Goal: Task Accomplishment & Management: Complete application form

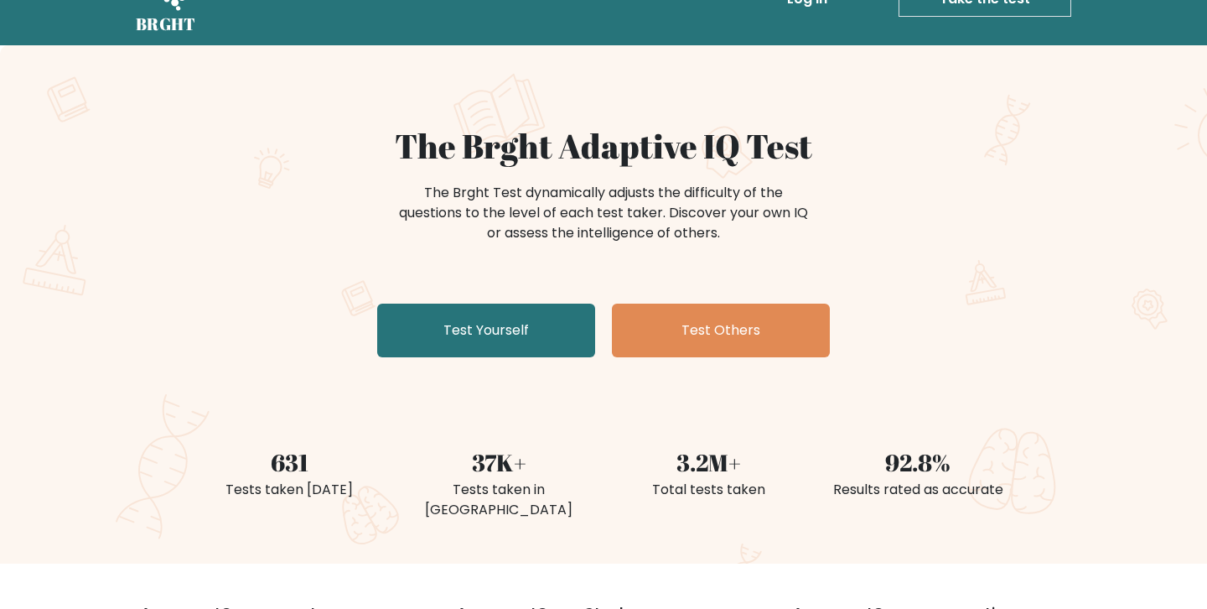
scroll to position [54, 0]
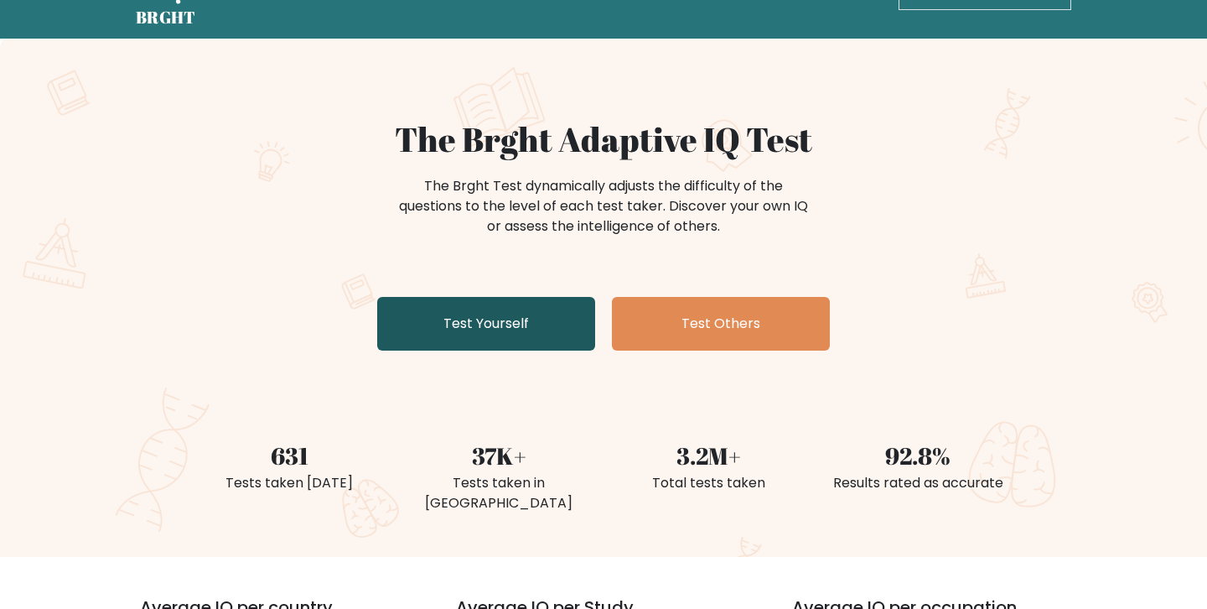
click at [491, 331] on link "Test Yourself" at bounding box center [486, 324] width 218 height 54
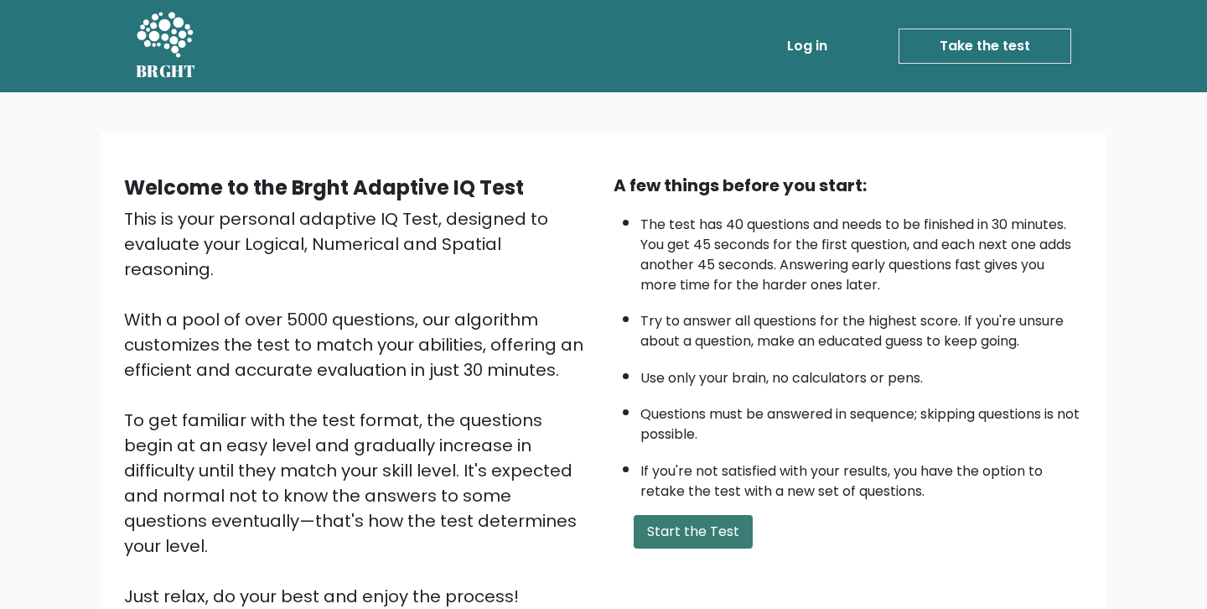
click at [711, 548] on button "Start the Test" at bounding box center [693, 532] width 119 height 34
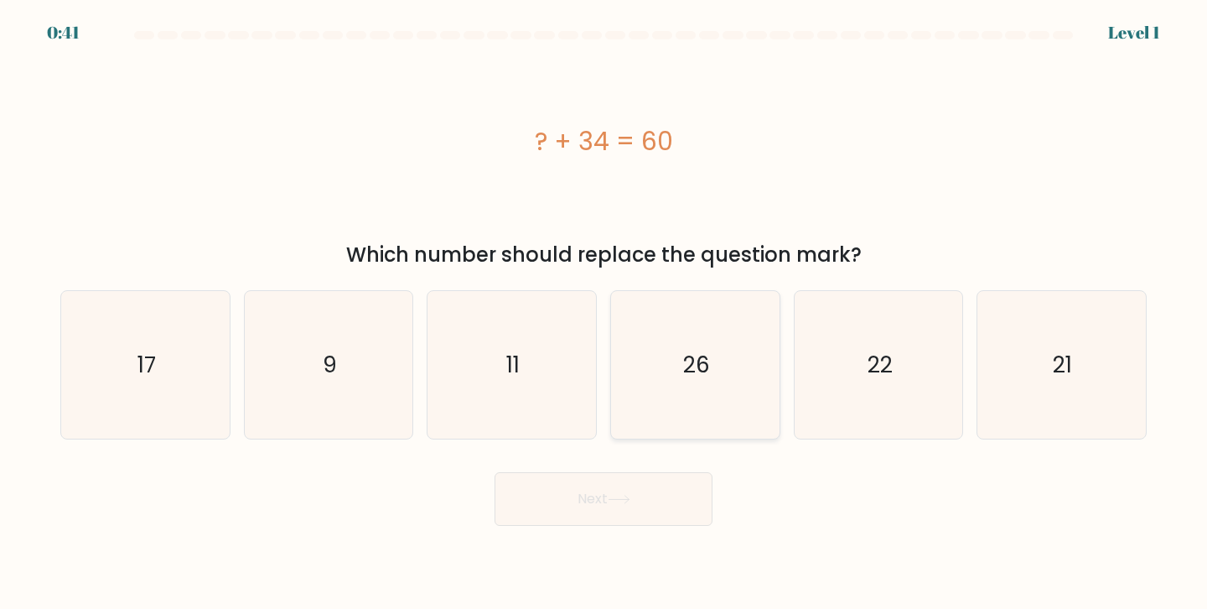
click at [707, 363] on text "26" at bounding box center [696, 364] width 27 height 31
click at [605, 313] on input "d. 26" at bounding box center [604, 308] width 1 height 8
radio input "true"
click at [627, 521] on button "Next" at bounding box center [604, 499] width 218 height 54
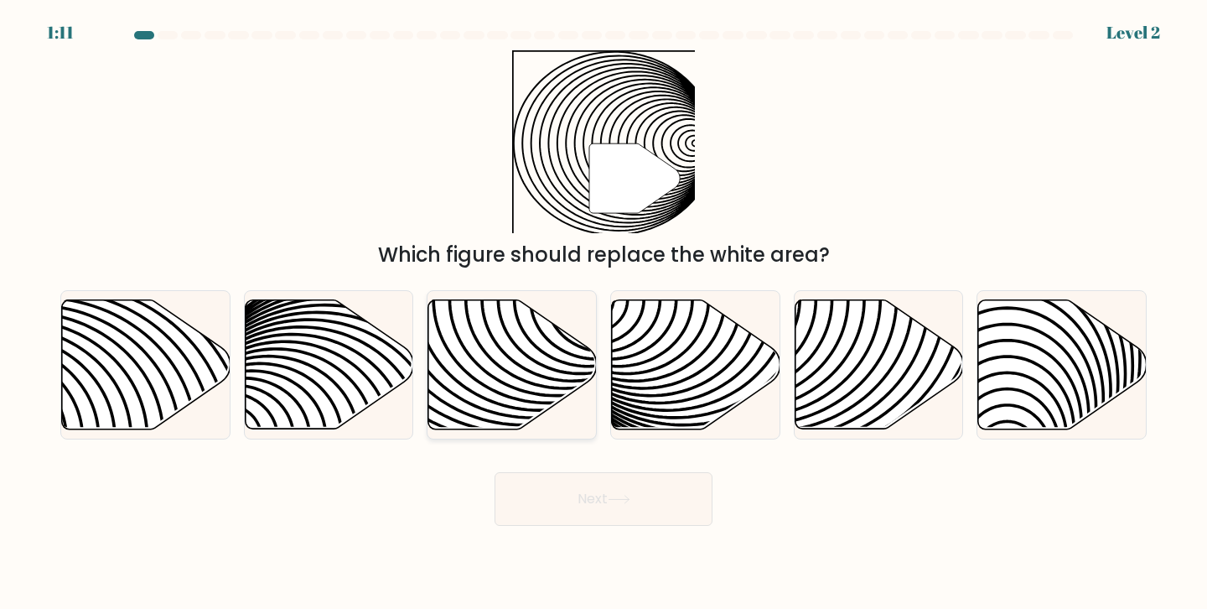
click at [449, 352] on icon at bounding box center [458, 299] width 340 height 340
click at [604, 313] on input "c." at bounding box center [604, 308] width 1 height 8
radio input "true"
click at [638, 510] on button "Next" at bounding box center [604, 499] width 218 height 54
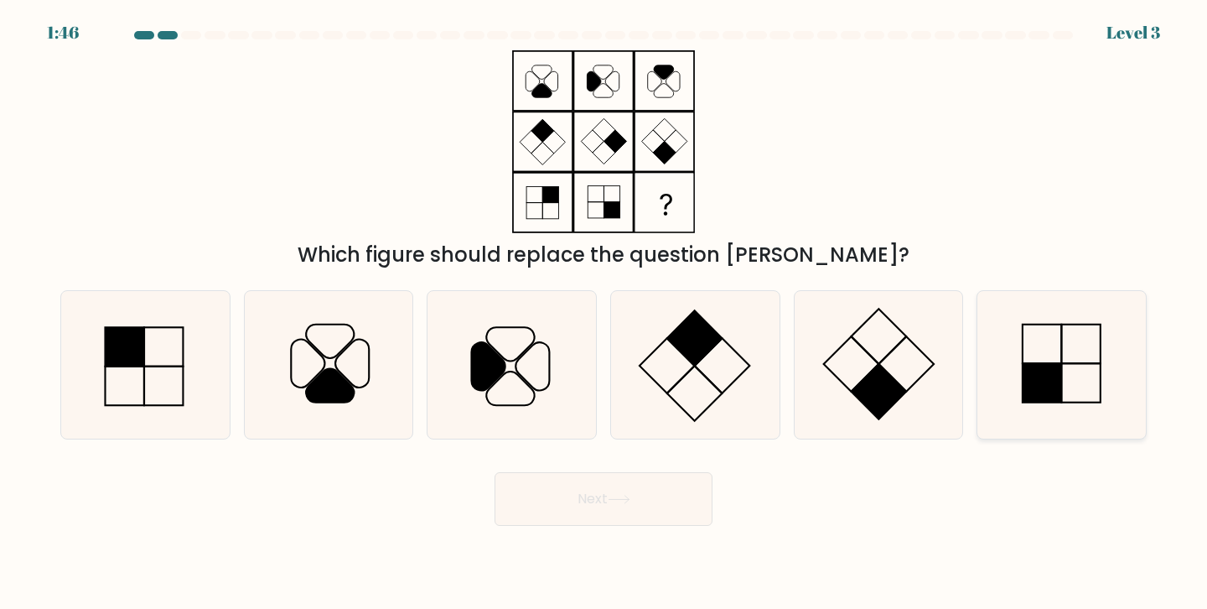
click at [1079, 388] on icon at bounding box center [1062, 365] width 148 height 148
click at [605, 313] on input "f." at bounding box center [604, 308] width 1 height 8
radio input "true"
click at [544, 506] on button "Next" at bounding box center [604, 499] width 218 height 54
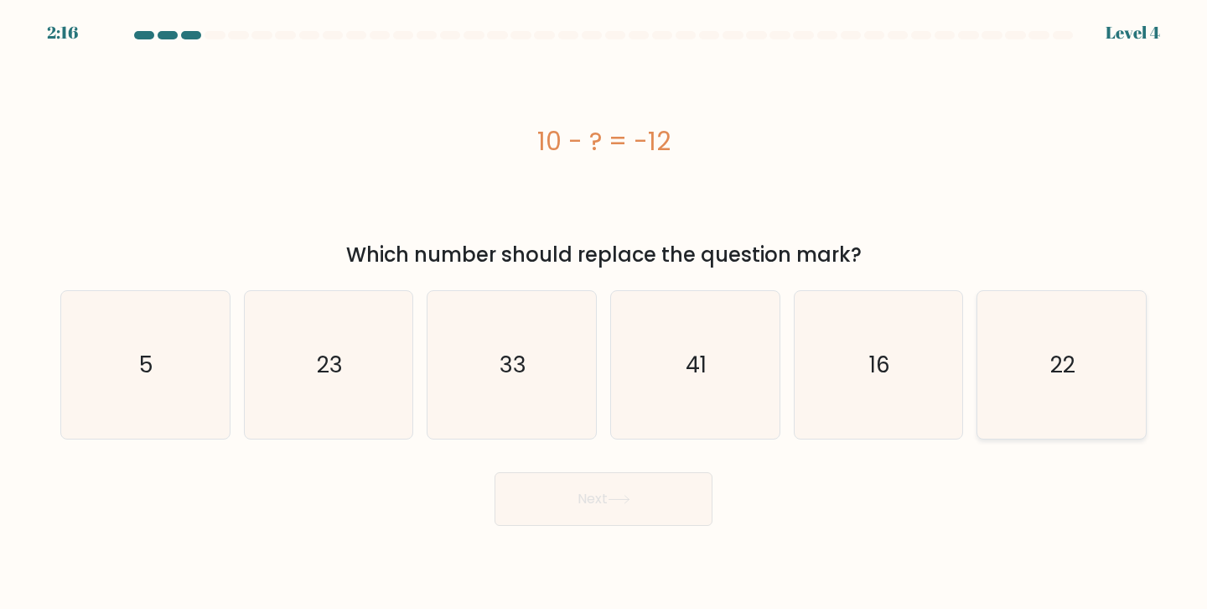
click at [1020, 417] on icon "22" at bounding box center [1062, 365] width 148 height 148
click at [605, 313] on input "f. 22" at bounding box center [604, 308] width 1 height 8
radio input "true"
click at [589, 497] on button "Next" at bounding box center [604, 499] width 218 height 54
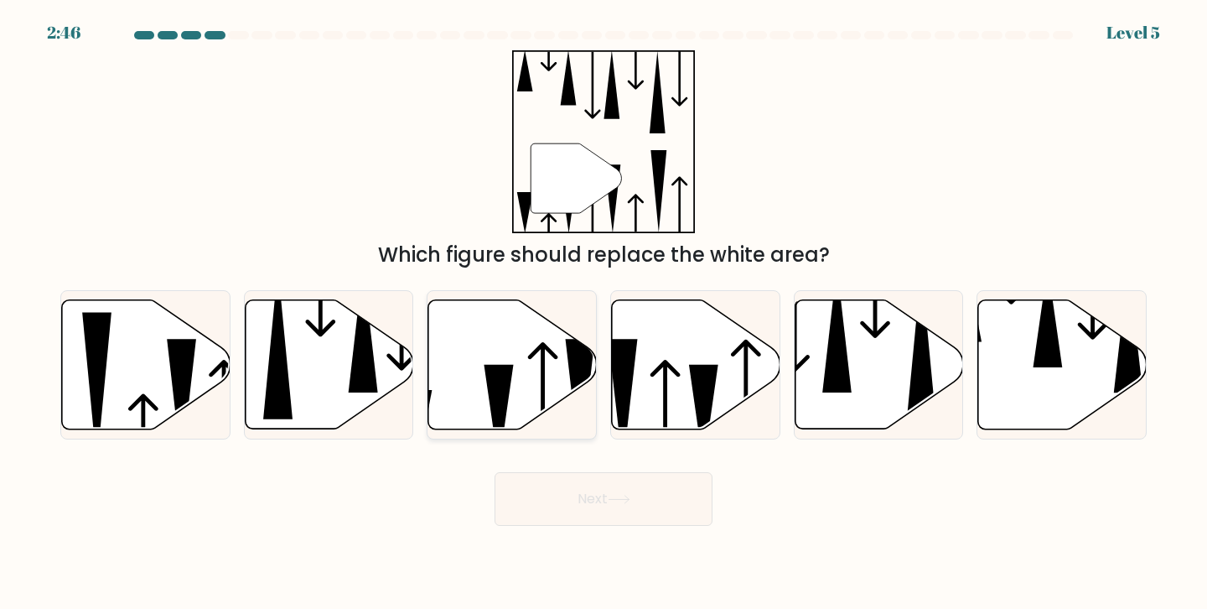
click at [560, 402] on icon at bounding box center [512, 363] width 169 height 129
click at [604, 313] on input "c." at bounding box center [604, 308] width 1 height 8
radio input "true"
click at [637, 525] on button "Next" at bounding box center [604, 499] width 218 height 54
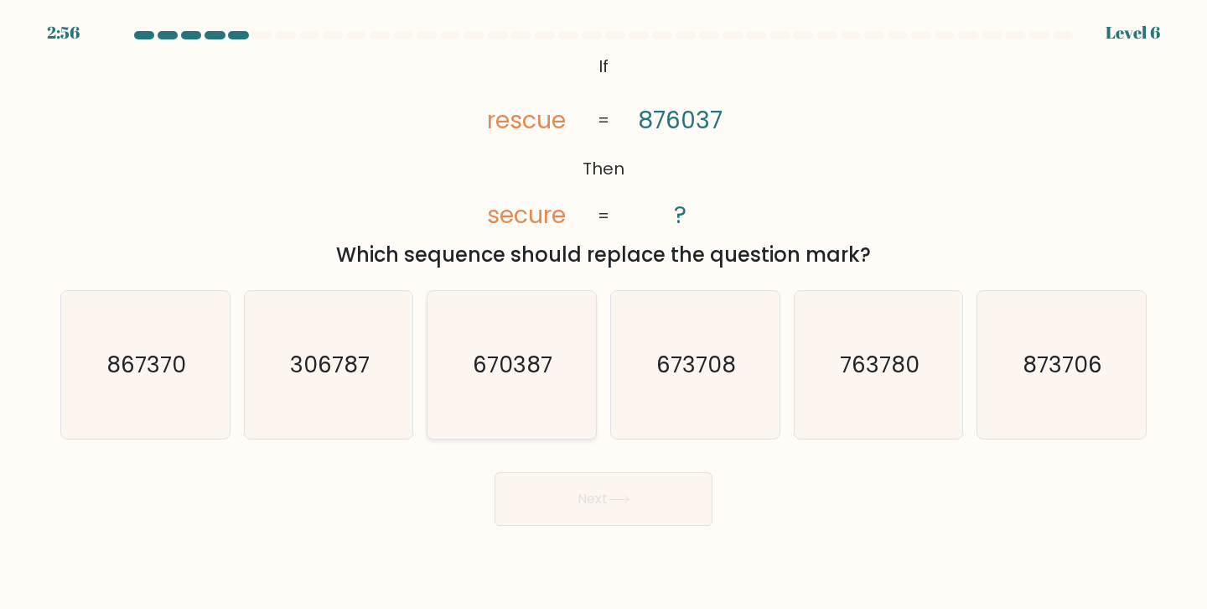
click at [562, 378] on icon "670387" at bounding box center [512, 365] width 148 height 148
click at [604, 313] on input "c. 670387" at bounding box center [604, 308] width 1 height 8
radio input "true"
click at [564, 492] on button "Next" at bounding box center [604, 499] width 218 height 54
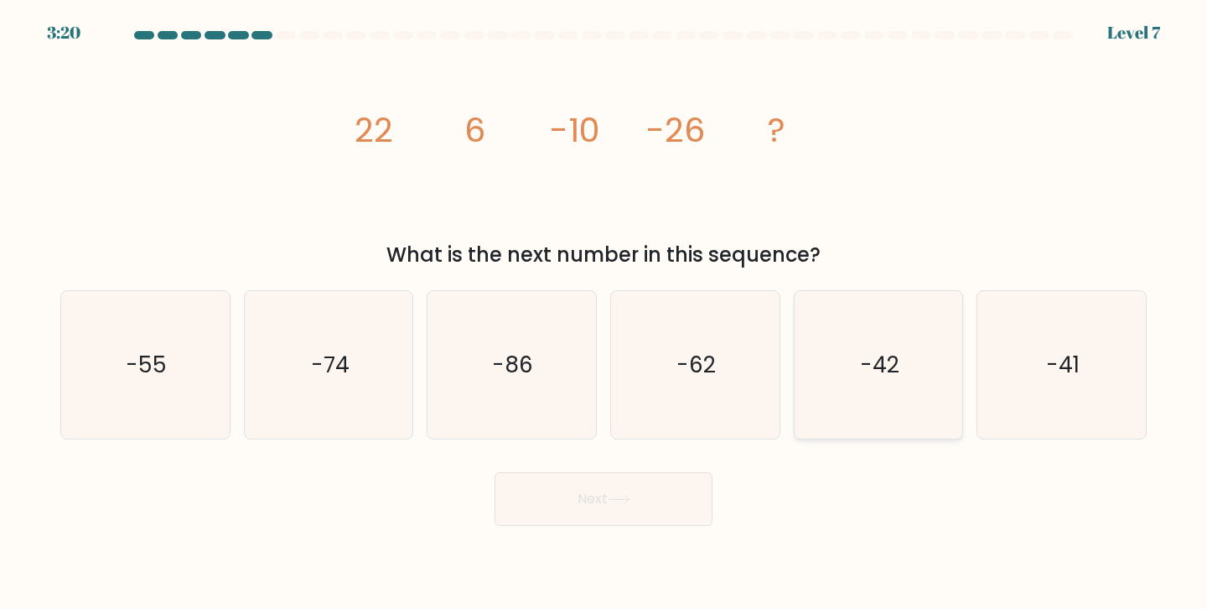
click at [855, 366] on icon "-42" at bounding box center [879, 365] width 148 height 148
click at [605, 313] on input "e. -42" at bounding box center [604, 308] width 1 height 8
radio input "true"
click at [646, 492] on button "Next" at bounding box center [604, 499] width 218 height 54
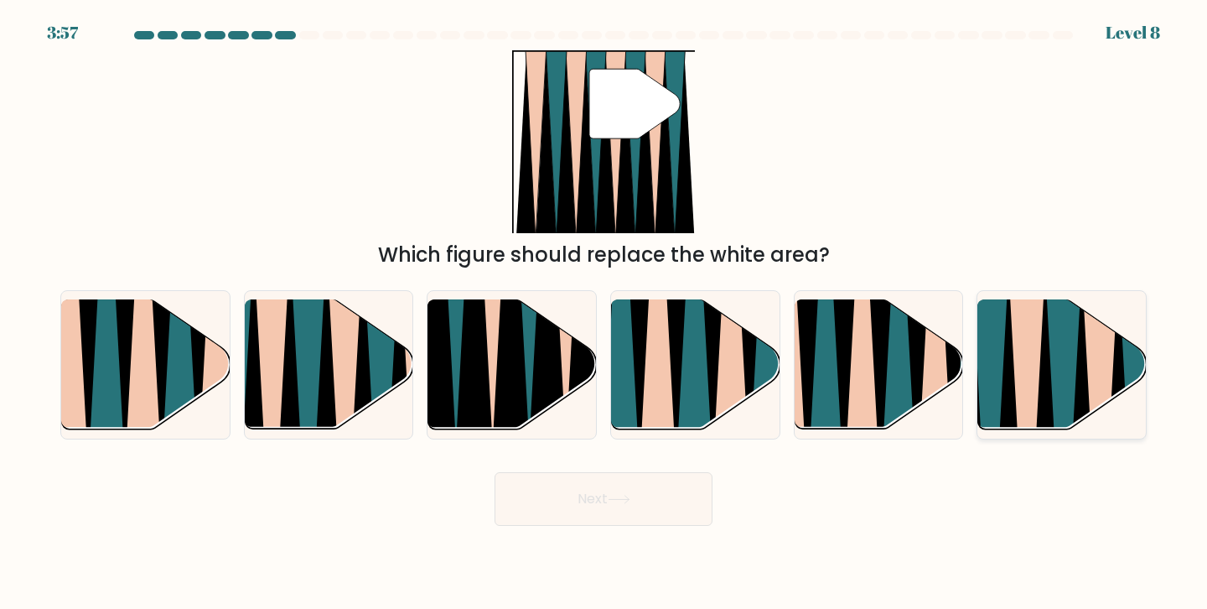
click at [1010, 416] on icon at bounding box center [1008, 435] width 37 height 336
click at [605, 313] on input "f." at bounding box center [604, 308] width 1 height 8
radio input "true"
click at [661, 486] on button "Next" at bounding box center [604, 499] width 218 height 54
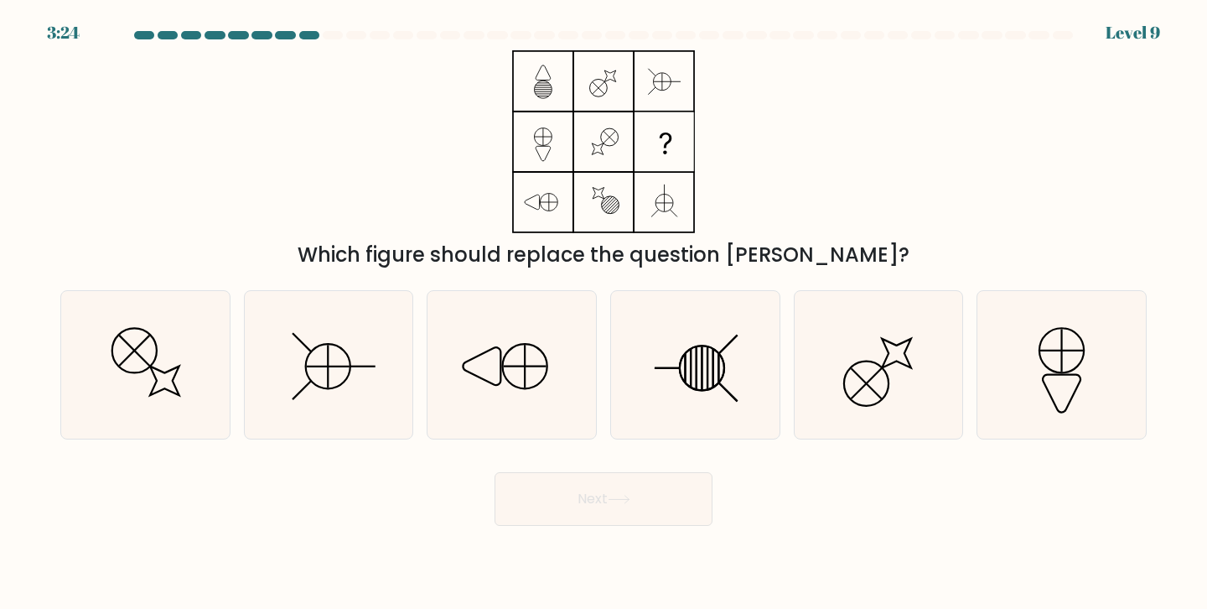
click at [620, 8] on div "3:24 Level 9" at bounding box center [603, 10] width 1207 height 20
click at [663, 376] on icon at bounding box center [695, 365] width 148 height 148
click at [605, 313] on input "d." at bounding box center [604, 308] width 1 height 8
radio input "true"
click at [603, 510] on button "Next" at bounding box center [604, 499] width 218 height 54
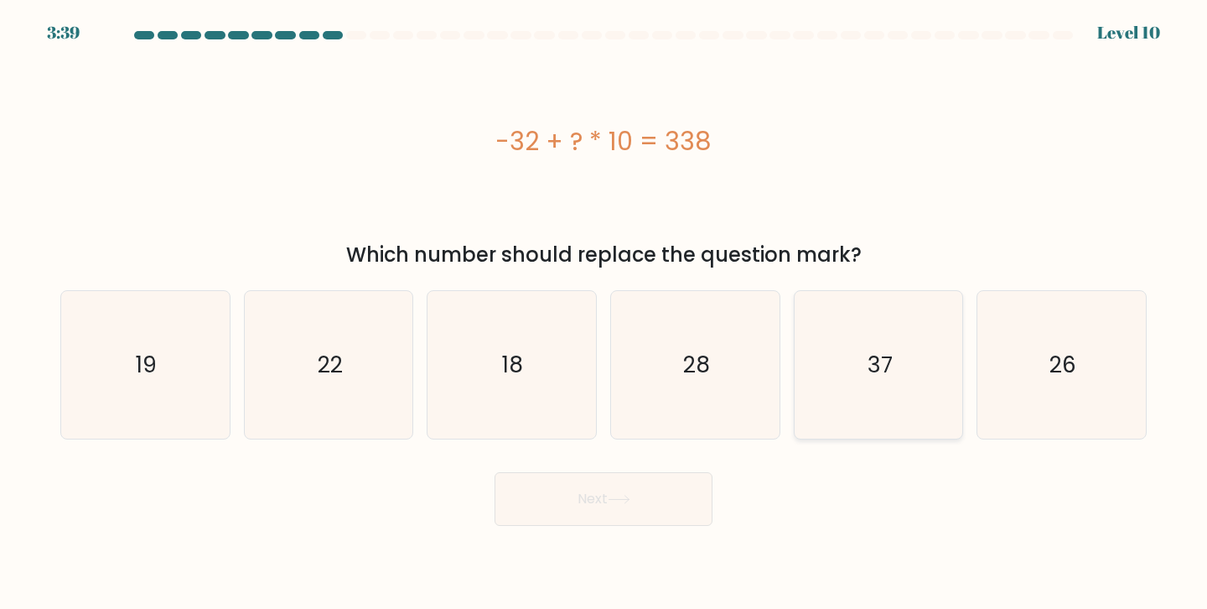
click at [813, 314] on icon "37" at bounding box center [879, 365] width 148 height 148
click at [605, 313] on input "e. 37" at bounding box center [604, 308] width 1 height 8
radio input "true"
click at [568, 499] on button "Next" at bounding box center [604, 499] width 218 height 54
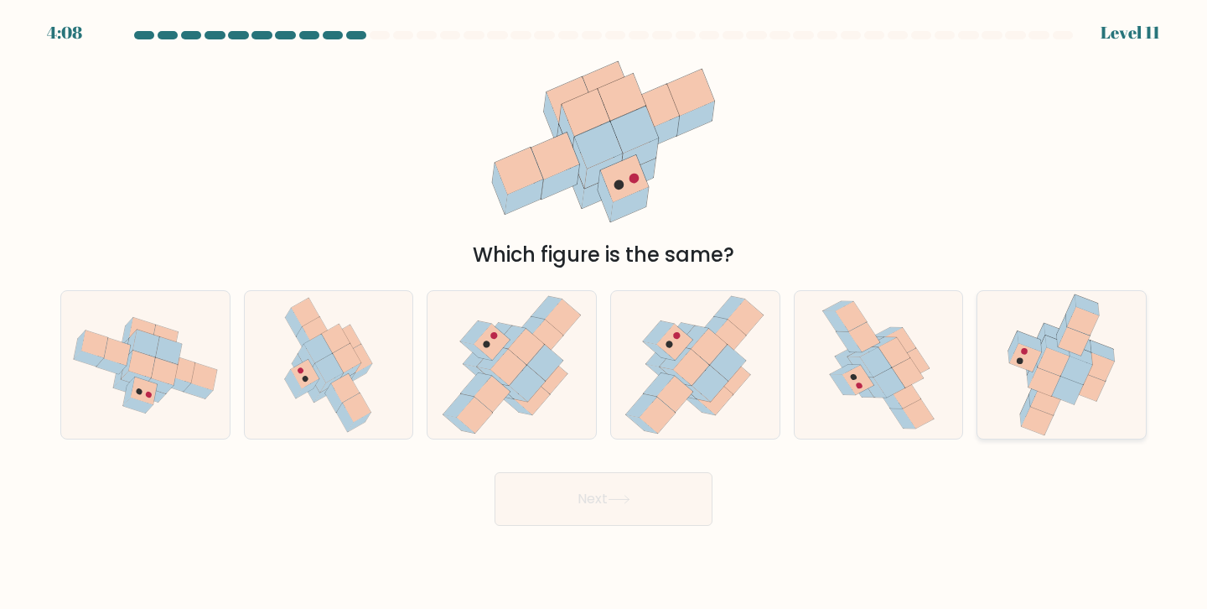
click at [1031, 407] on icon at bounding box center [1038, 421] width 33 height 29
click at [605, 313] on input "f." at bounding box center [604, 308] width 1 height 8
radio input "true"
click at [900, 419] on icon at bounding box center [904, 418] width 26 height 20
click at [605, 313] on input "e." at bounding box center [604, 308] width 1 height 8
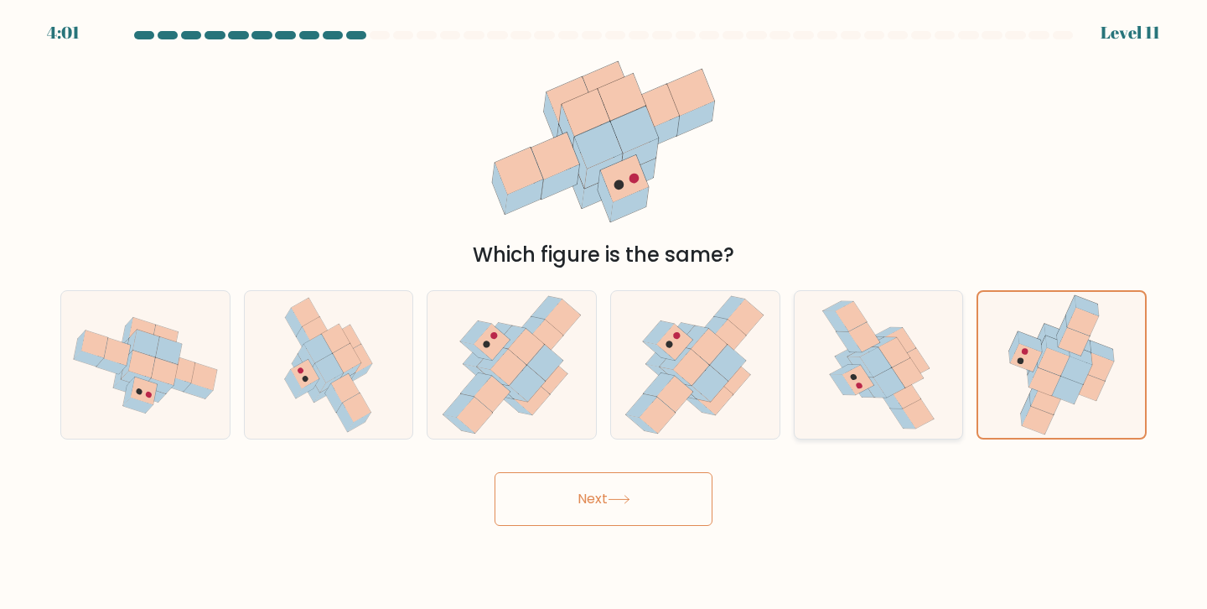
radio input "true"
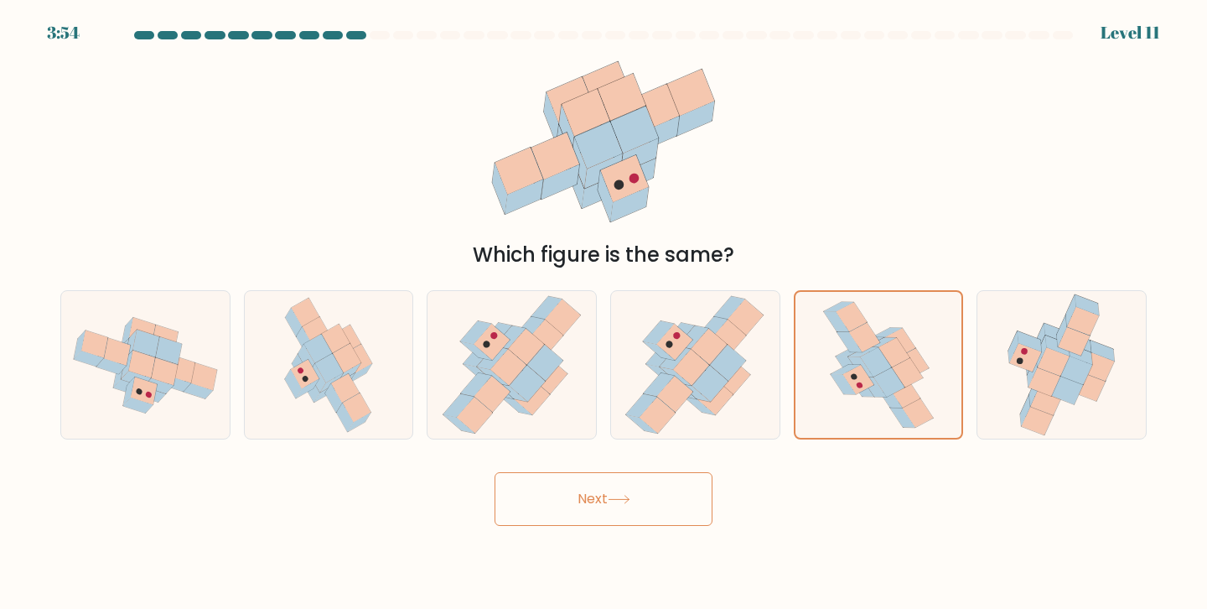
click at [686, 491] on button "Next" at bounding box center [604, 499] width 218 height 54
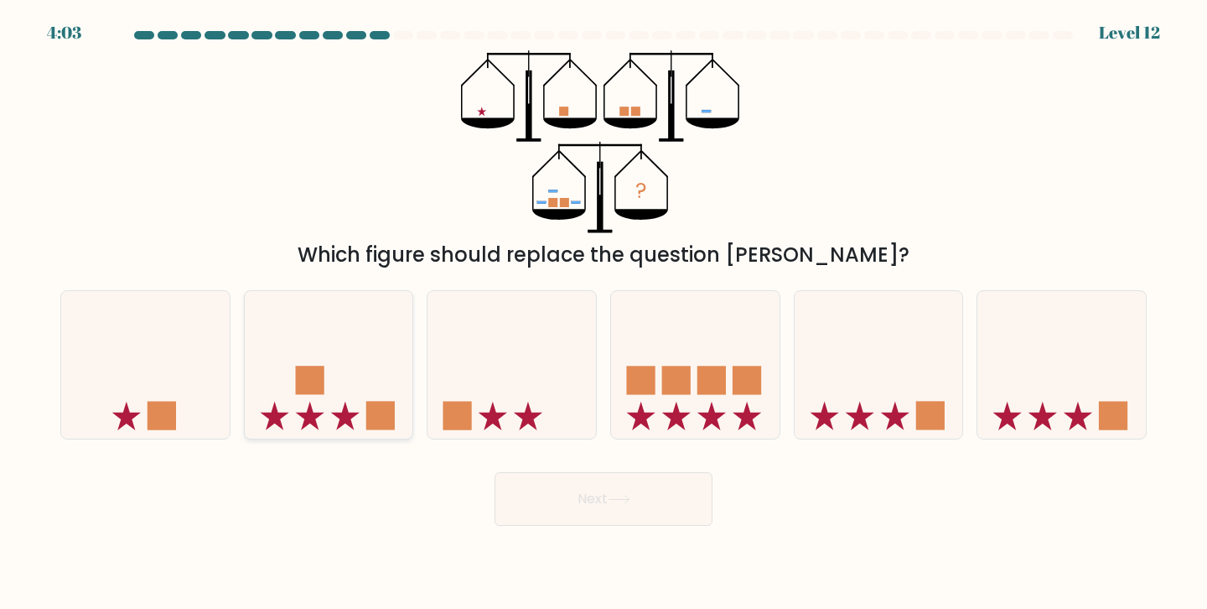
click at [328, 364] on icon at bounding box center [329, 364] width 169 height 139
click at [604, 313] on input "b." at bounding box center [604, 308] width 1 height 8
radio input "true"
click at [658, 361] on icon at bounding box center [695, 364] width 169 height 139
click at [605, 313] on input "d." at bounding box center [604, 308] width 1 height 8
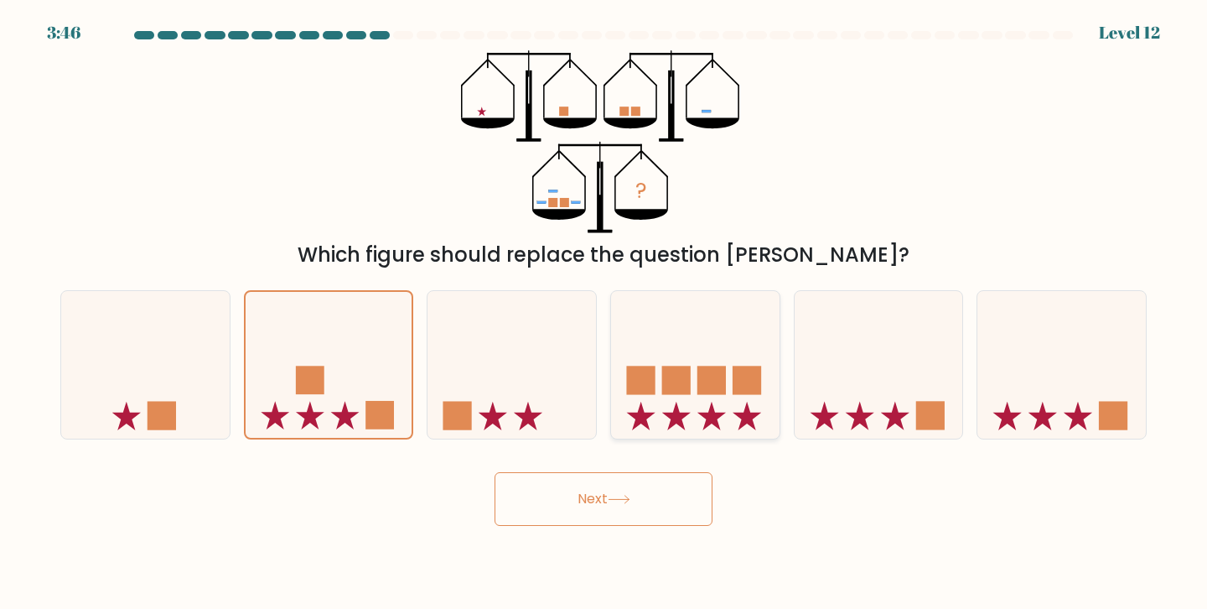
radio input "true"
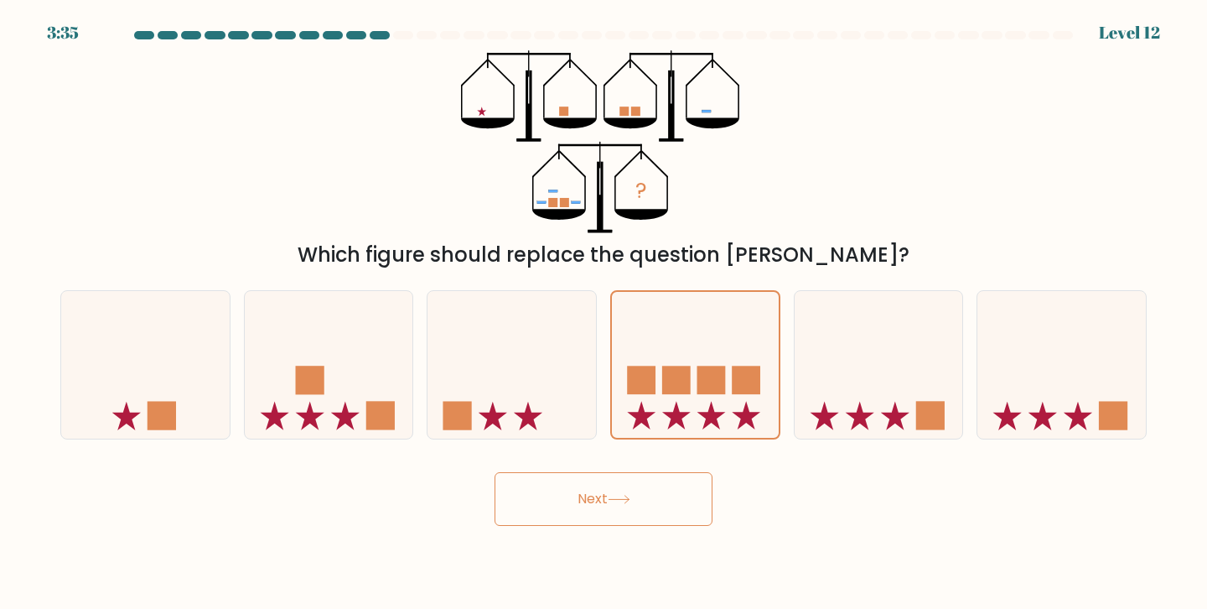
click at [654, 481] on button "Next" at bounding box center [604, 499] width 218 height 54
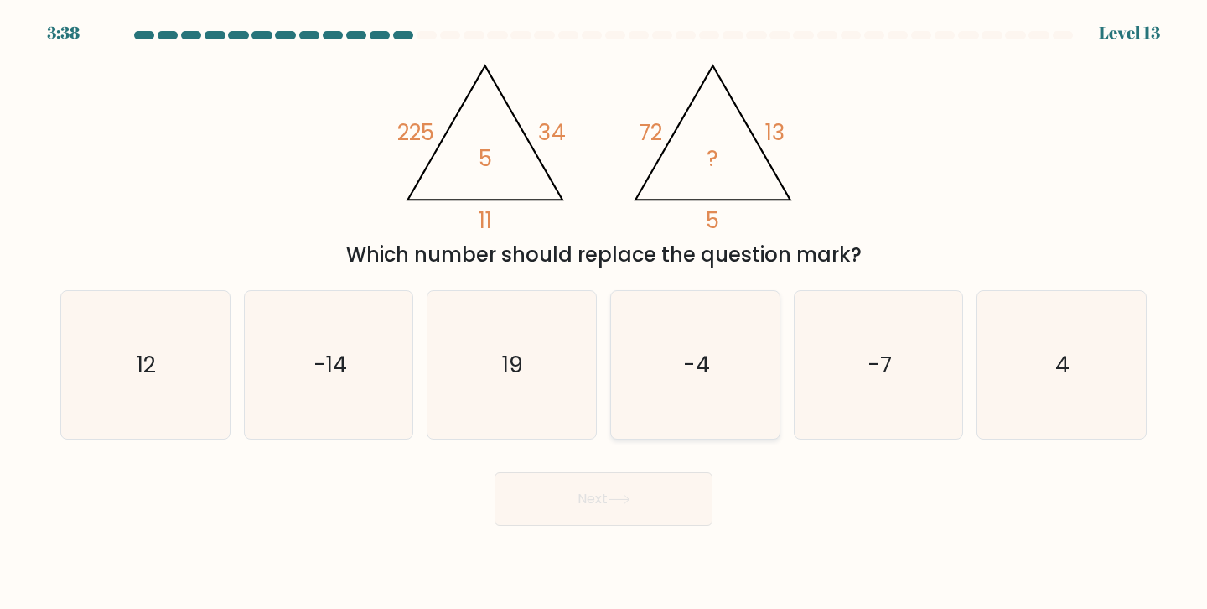
click at [647, 360] on icon "-4" at bounding box center [695, 365] width 148 height 148
click at [605, 313] on input "d. -4" at bounding box center [604, 308] width 1 height 8
radio input "true"
click at [611, 491] on button "Next" at bounding box center [604, 499] width 218 height 54
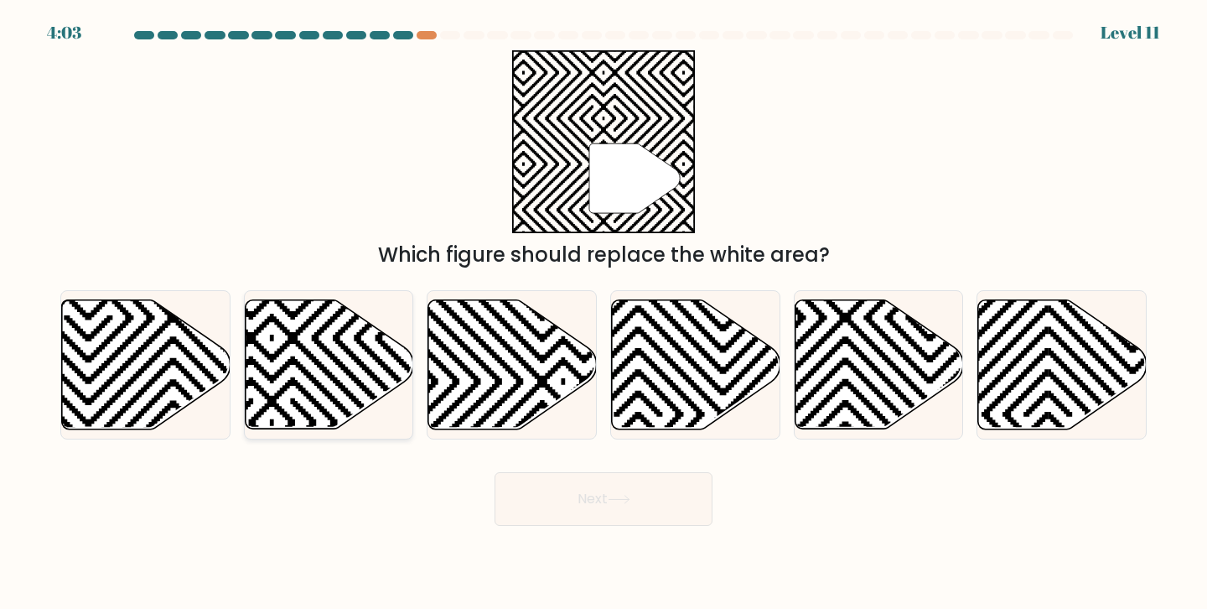
click at [301, 365] on icon at bounding box center [272, 423] width 340 height 340
click at [604, 313] on input "b." at bounding box center [604, 308] width 1 height 8
radio input "true"
click at [577, 483] on button "Next" at bounding box center [604, 499] width 218 height 54
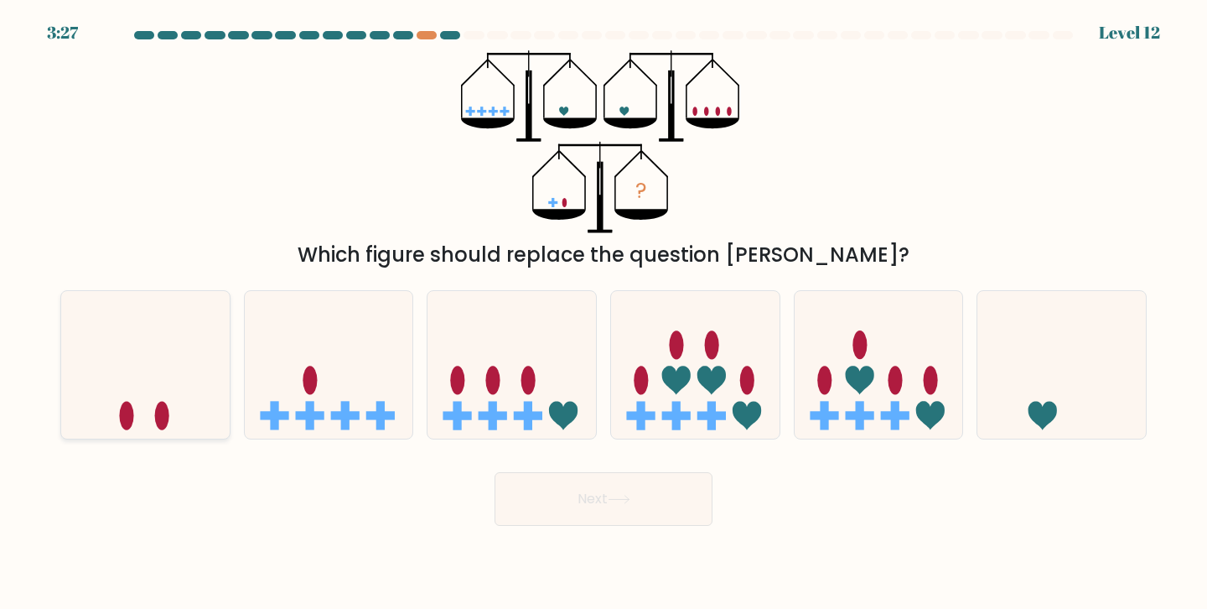
click at [200, 355] on icon at bounding box center [145, 364] width 169 height 139
click at [604, 313] on input "a." at bounding box center [604, 308] width 1 height 8
radio input "true"
click at [632, 512] on button "Next" at bounding box center [604, 499] width 218 height 54
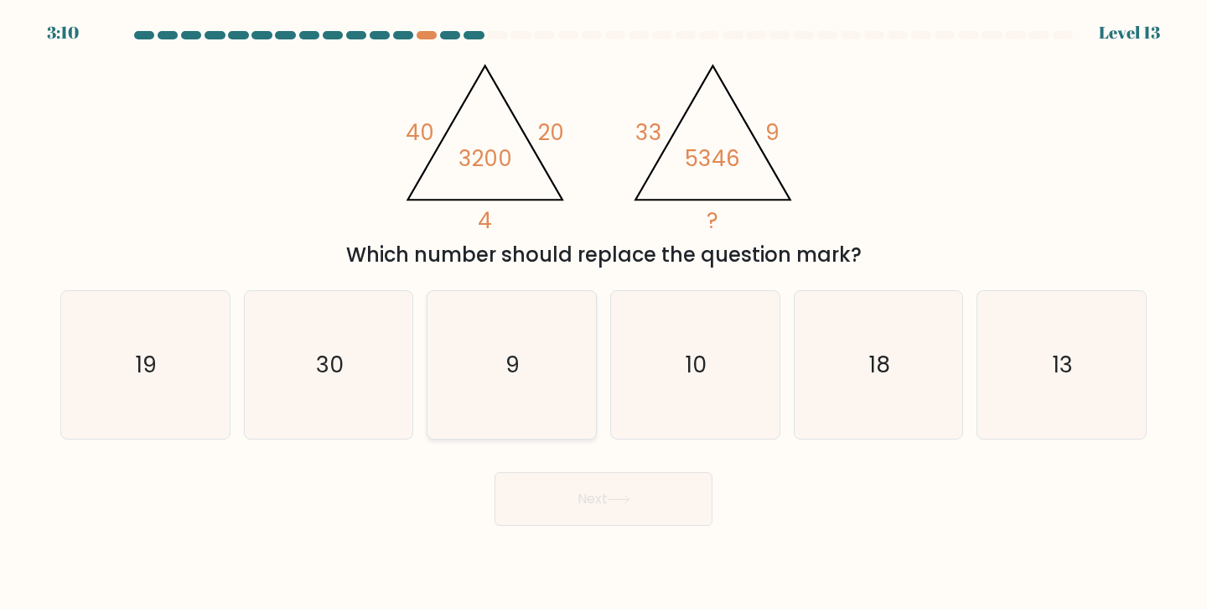
click at [507, 373] on text "9" at bounding box center [513, 364] width 14 height 31
click at [604, 313] on input "c. 9" at bounding box center [604, 308] width 1 height 8
radio input "true"
click at [887, 380] on text "18" at bounding box center [880, 364] width 21 height 31
click at [605, 313] on input "e. 18" at bounding box center [604, 308] width 1 height 8
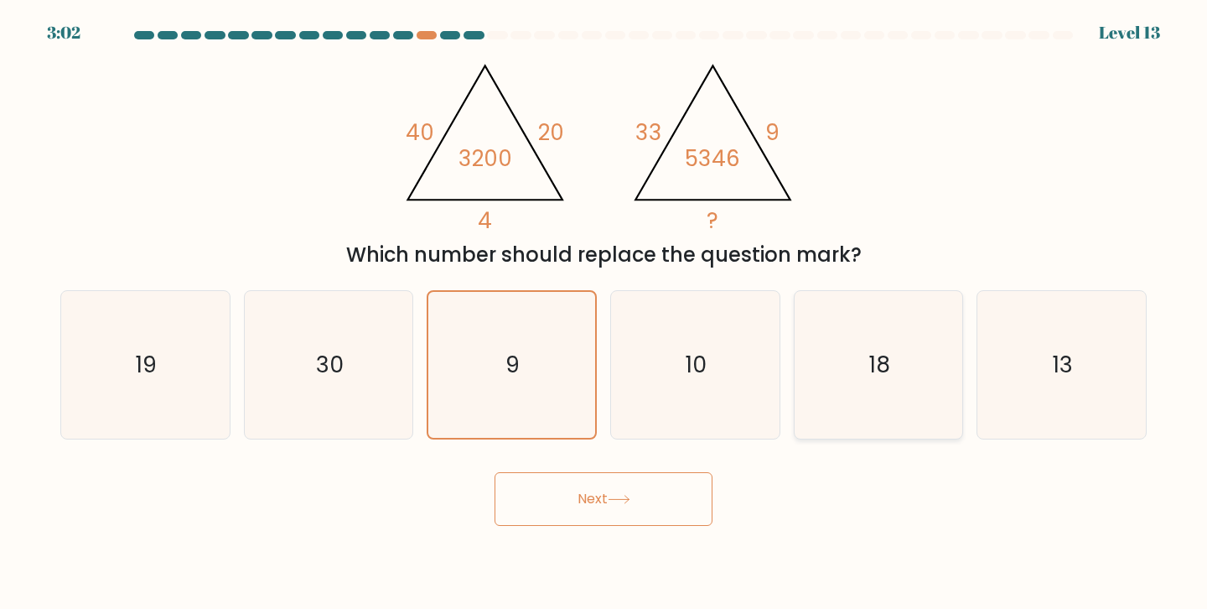
radio input "true"
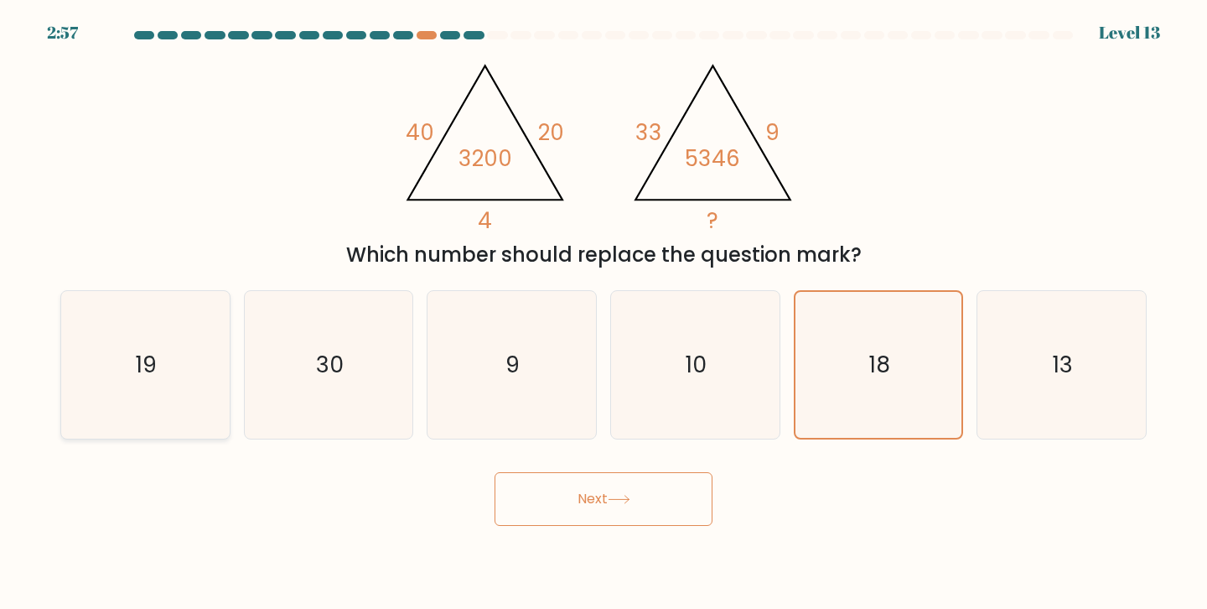
click at [174, 349] on icon "19" at bounding box center [145, 365] width 148 height 148
click at [604, 313] on input "a. 19" at bounding box center [604, 308] width 1 height 8
radio input "true"
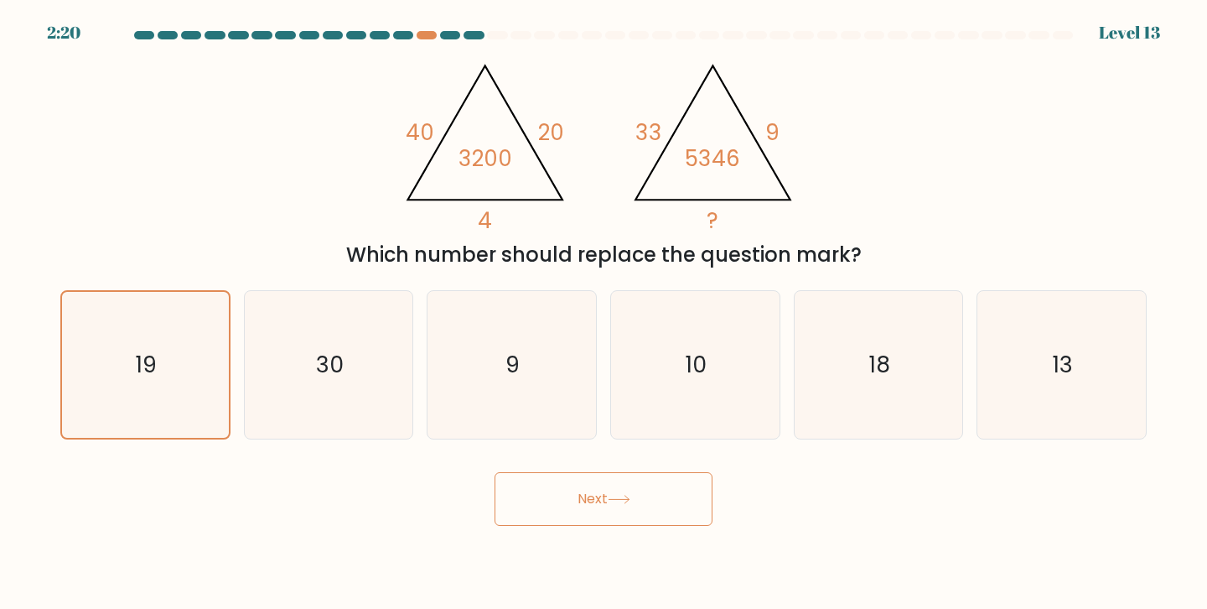
click at [608, 503] on button "Next" at bounding box center [604, 499] width 218 height 54
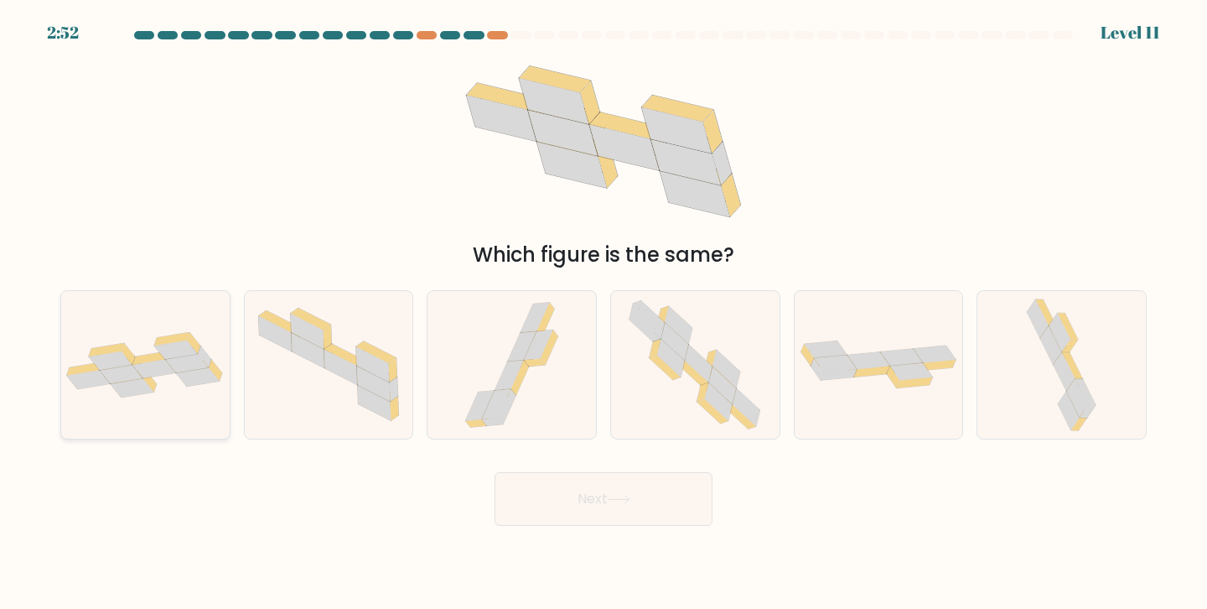
click at [91, 397] on icon at bounding box center [145, 365] width 169 height 66
click at [604, 313] on input "a." at bounding box center [604, 308] width 1 height 8
radio input "true"
click at [574, 524] on button "Next" at bounding box center [604, 499] width 218 height 54
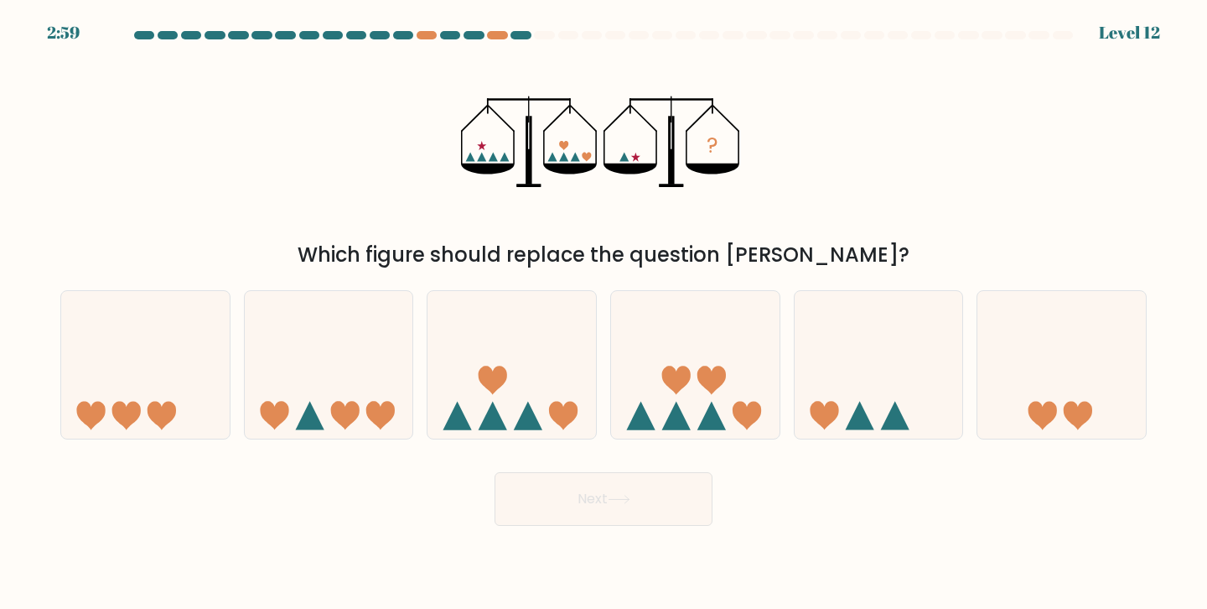
click at [1107, 468] on div "Next" at bounding box center [603, 493] width 1107 height 66
click at [1104, 426] on icon at bounding box center [1062, 364] width 169 height 139
click at [605, 313] on input "f." at bounding box center [604, 308] width 1 height 8
radio input "true"
click at [685, 498] on button "Next" at bounding box center [604, 499] width 218 height 54
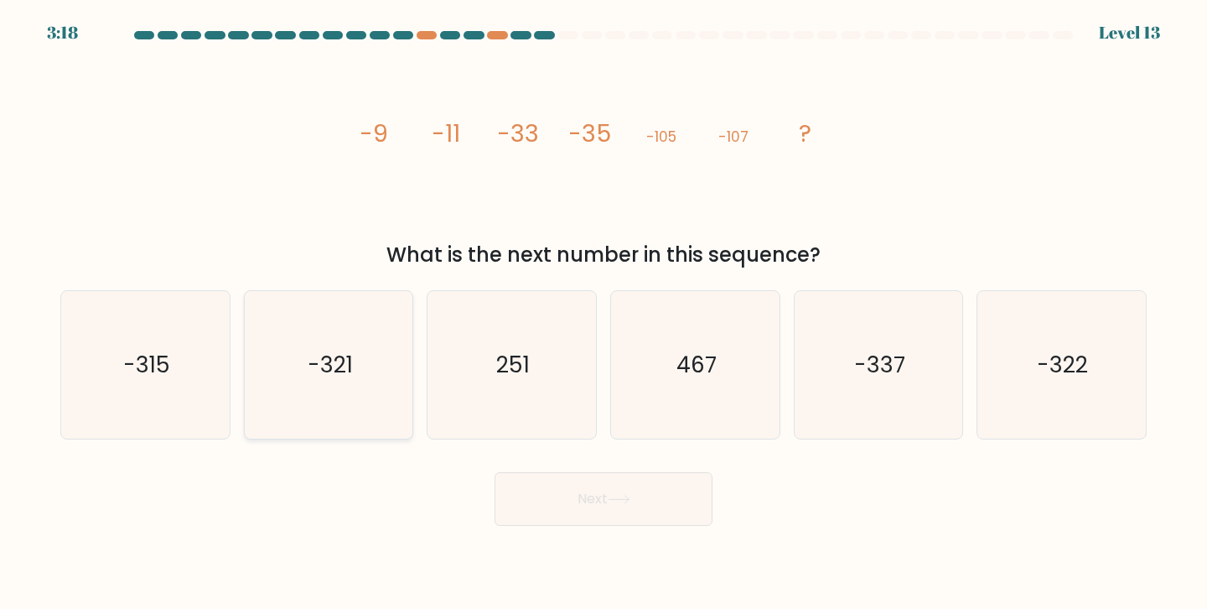
click at [300, 360] on icon "-321" at bounding box center [329, 365] width 148 height 148
click at [604, 313] on input "b. -321" at bounding box center [604, 308] width 1 height 8
radio input "true"
click at [656, 512] on button "Next" at bounding box center [604, 499] width 218 height 54
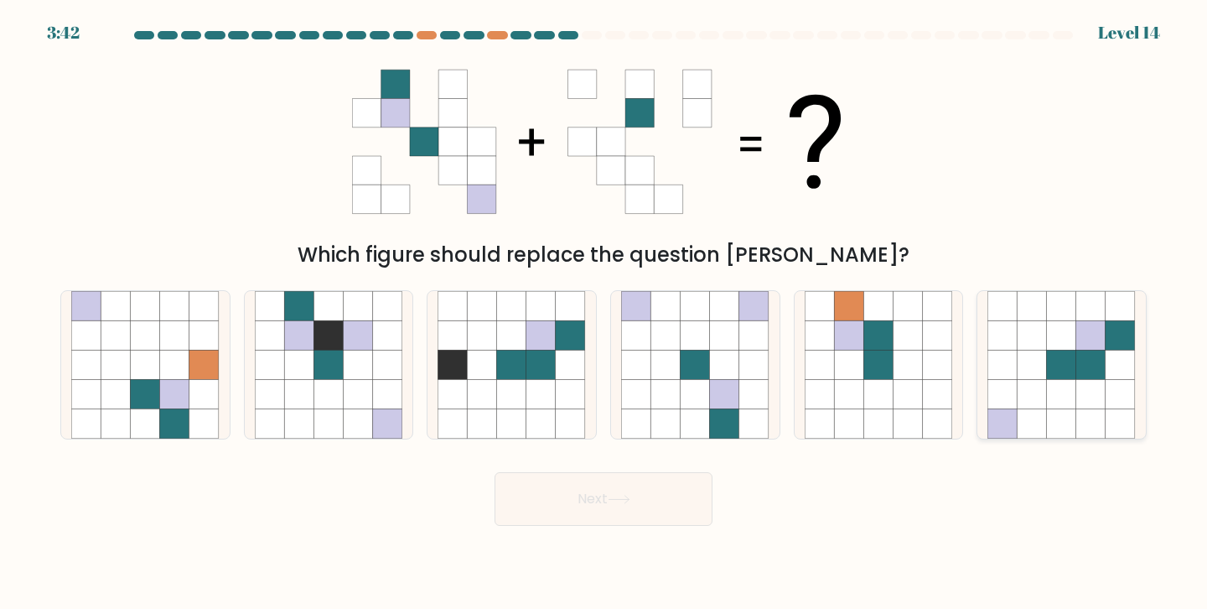
click at [988, 385] on icon at bounding box center [1062, 365] width 148 height 148
click at [605, 313] on input "f." at bounding box center [604, 308] width 1 height 8
radio input "true"
click at [520, 484] on button "Next" at bounding box center [604, 499] width 218 height 54
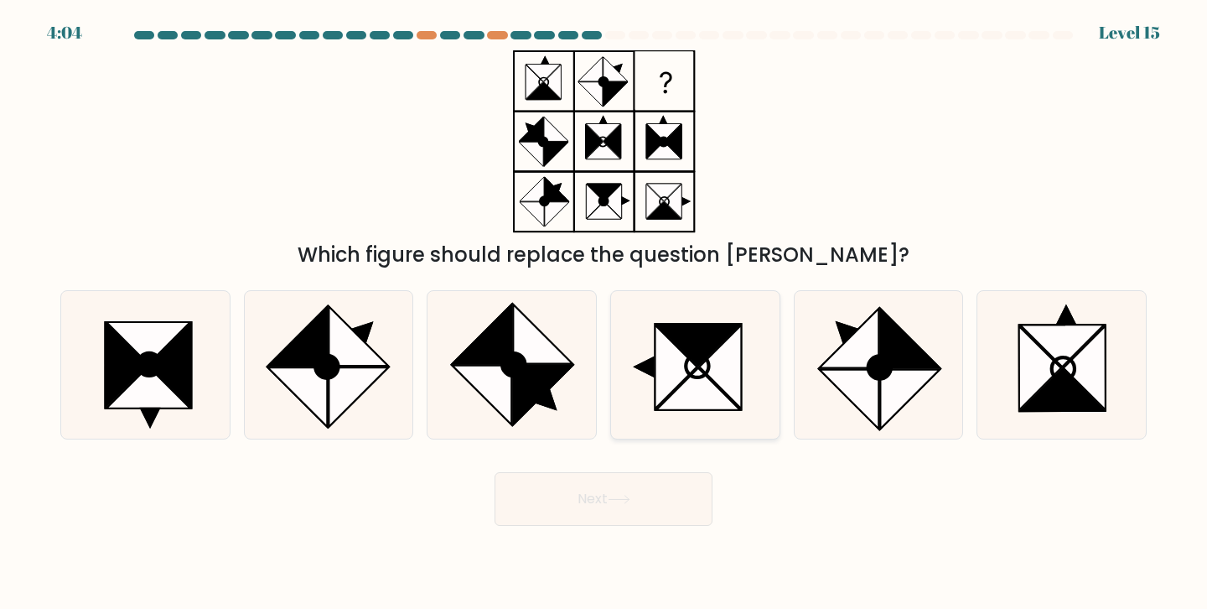
click at [698, 382] on icon at bounding box center [699, 389] width 84 height 42
click at [605, 313] on input "d." at bounding box center [604, 308] width 1 height 8
radio input "true"
click at [604, 486] on button "Next" at bounding box center [604, 499] width 218 height 54
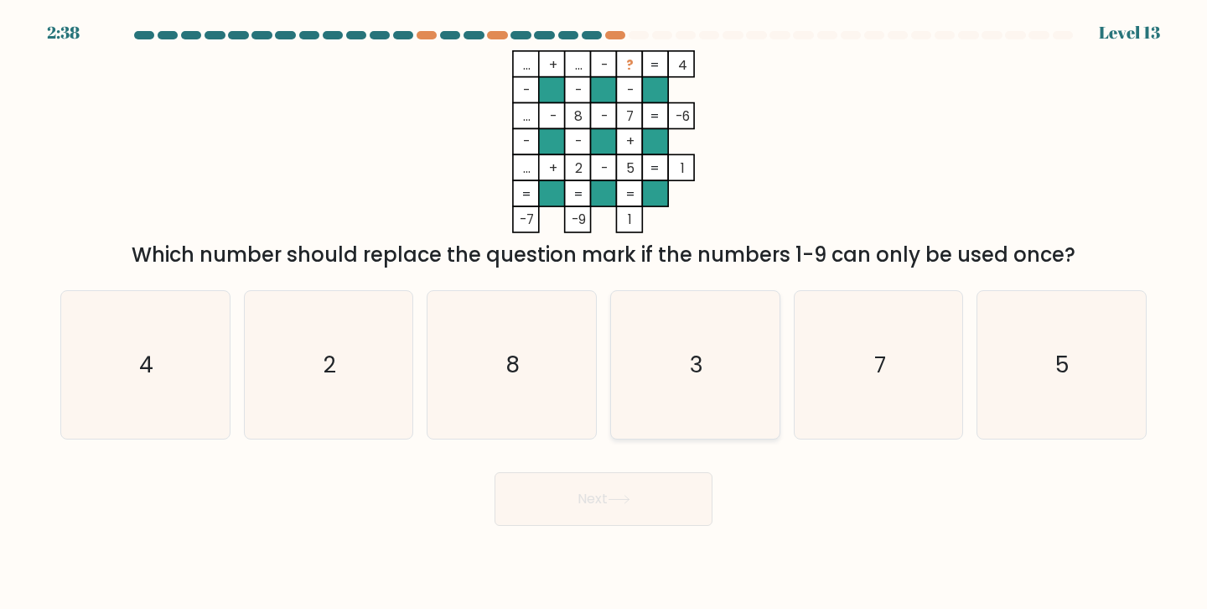
click at [678, 338] on icon "3" at bounding box center [695, 365] width 148 height 148
click at [605, 313] on input "d. 3" at bounding box center [604, 308] width 1 height 8
radio input "true"
click at [615, 518] on button "Next" at bounding box center [604, 499] width 218 height 54
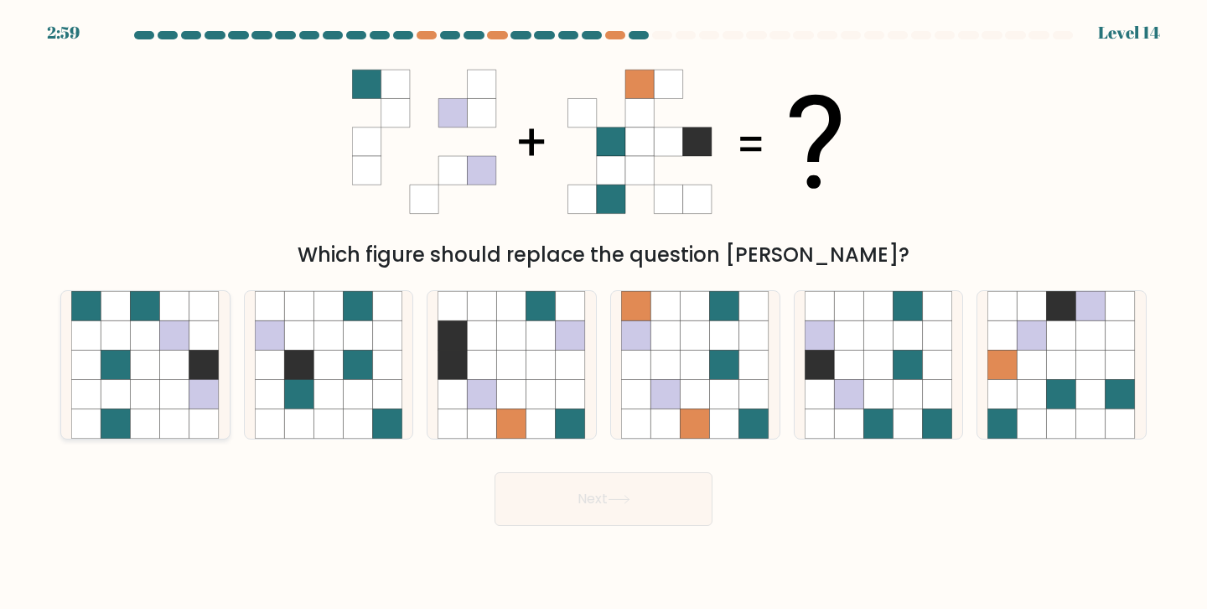
click at [160, 379] on icon at bounding box center [174, 364] width 29 height 29
click at [604, 313] on input "a." at bounding box center [604, 308] width 1 height 8
radio input "true"
click at [991, 422] on icon at bounding box center [1003, 423] width 29 height 29
click at [605, 313] on input "f." at bounding box center [604, 308] width 1 height 8
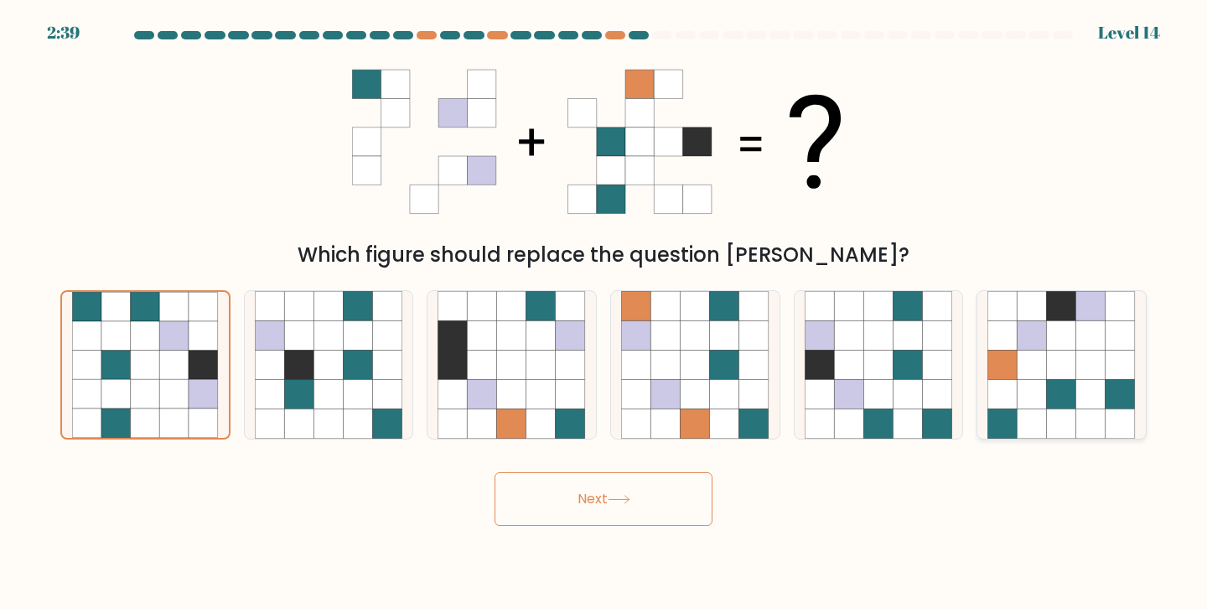
radio input "true"
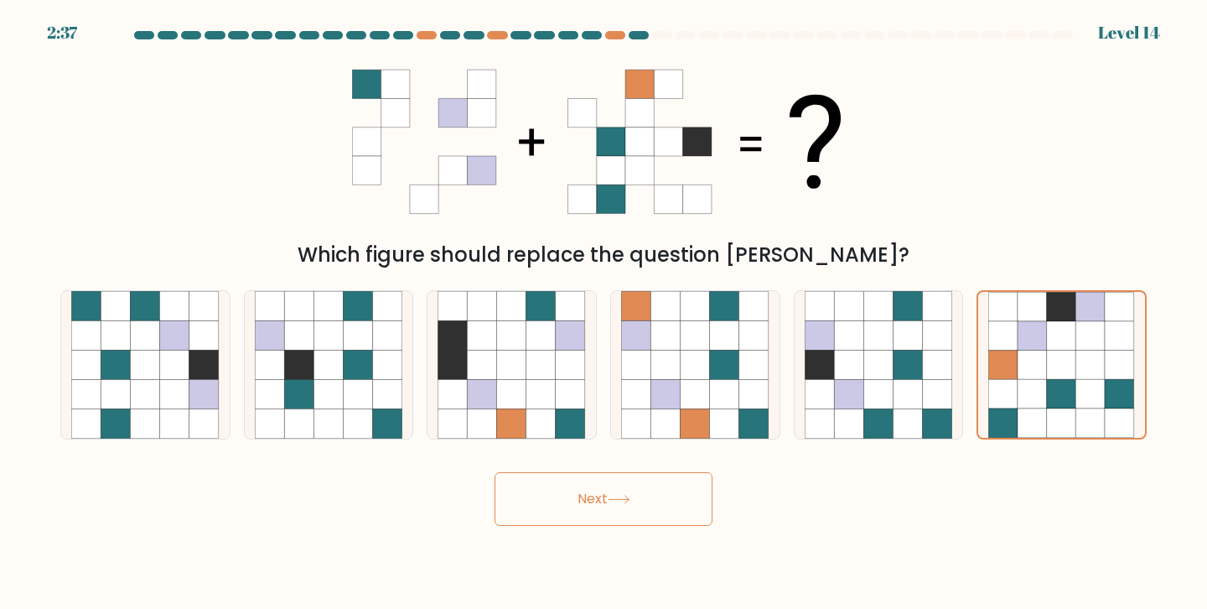
click at [595, 503] on button "Next" at bounding box center [604, 499] width 218 height 54
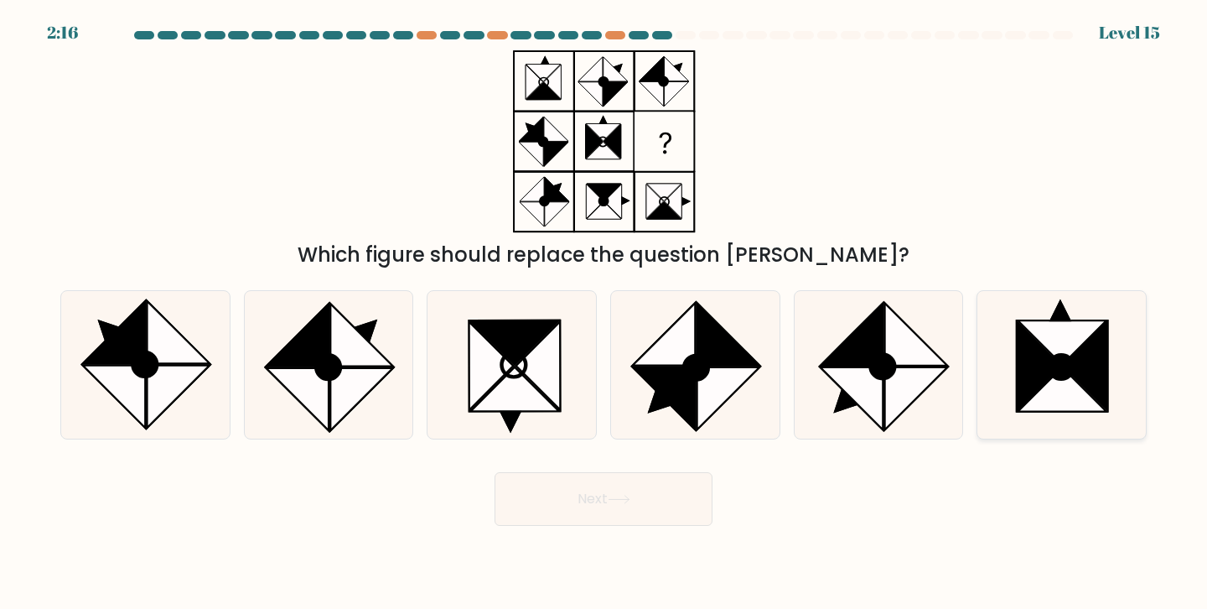
click at [1086, 340] on icon at bounding box center [1063, 342] width 89 height 44
click at [605, 313] on input "f." at bounding box center [604, 308] width 1 height 8
radio input "true"
click at [623, 501] on icon at bounding box center [619, 499] width 23 height 9
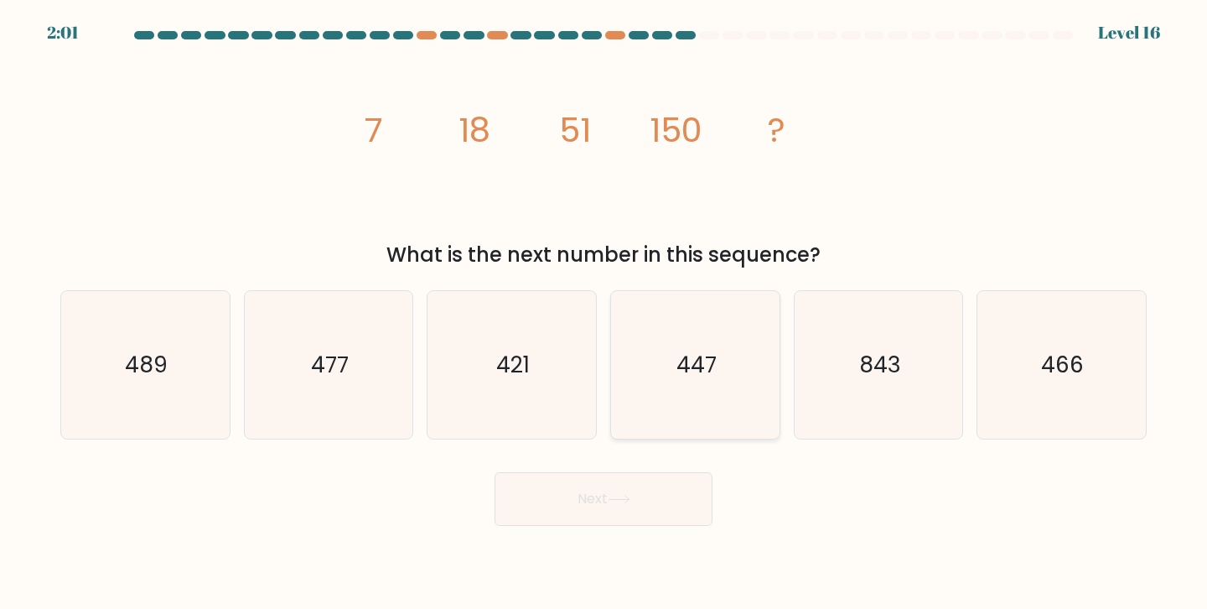
click at [660, 382] on icon "447" at bounding box center [695, 365] width 148 height 148
click at [605, 313] on input "d. 447" at bounding box center [604, 308] width 1 height 8
radio input "true"
click at [631, 484] on button "Next" at bounding box center [604, 499] width 218 height 54
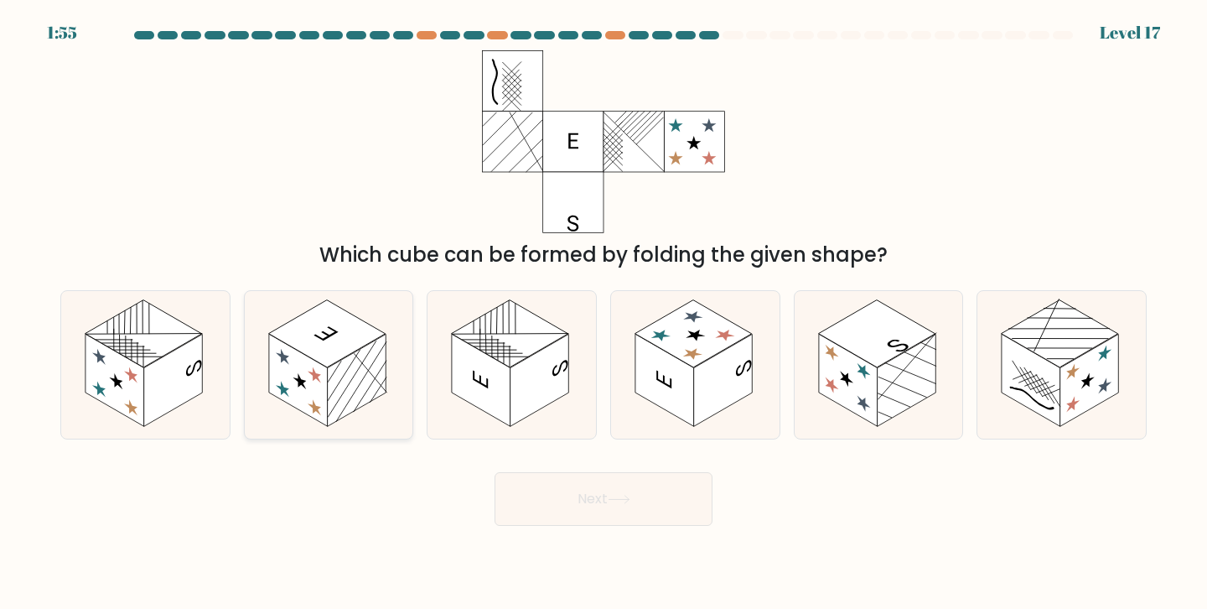
click at [321, 370] on rect at bounding box center [298, 380] width 59 height 92
click at [604, 313] on input "b." at bounding box center [604, 308] width 1 height 8
radio input "true"
click at [849, 382] on icon at bounding box center [846, 379] width 13 height 22
click at [605, 313] on input "e." at bounding box center [604, 308] width 1 height 8
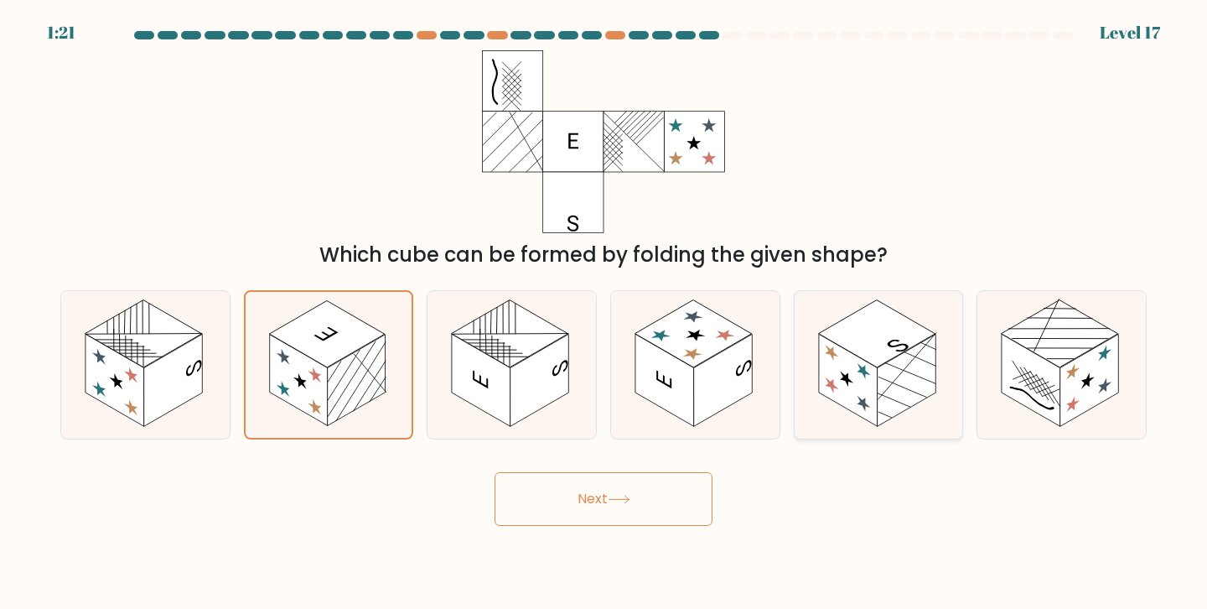
radio input "true"
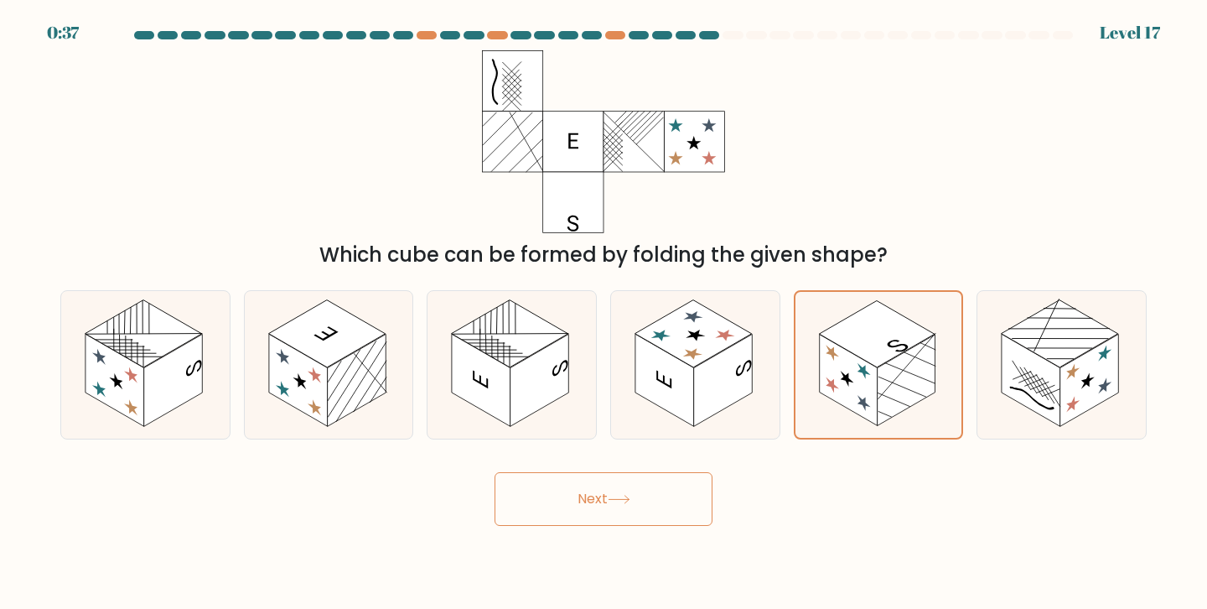
click at [660, 522] on button "Next" at bounding box center [604, 499] width 218 height 54
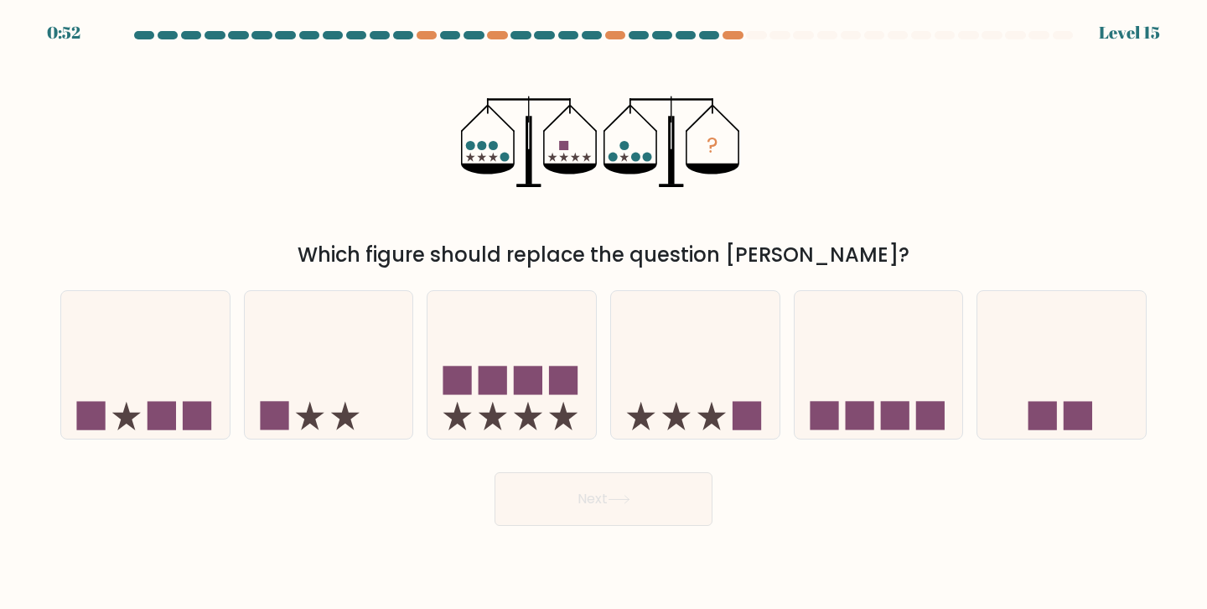
click at [647, 307] on icon at bounding box center [695, 364] width 169 height 139
click at [605, 307] on input "d." at bounding box center [604, 308] width 1 height 8
radio input "true"
click at [309, 367] on icon at bounding box center [329, 364] width 169 height 139
click at [604, 313] on input "b." at bounding box center [604, 308] width 1 height 8
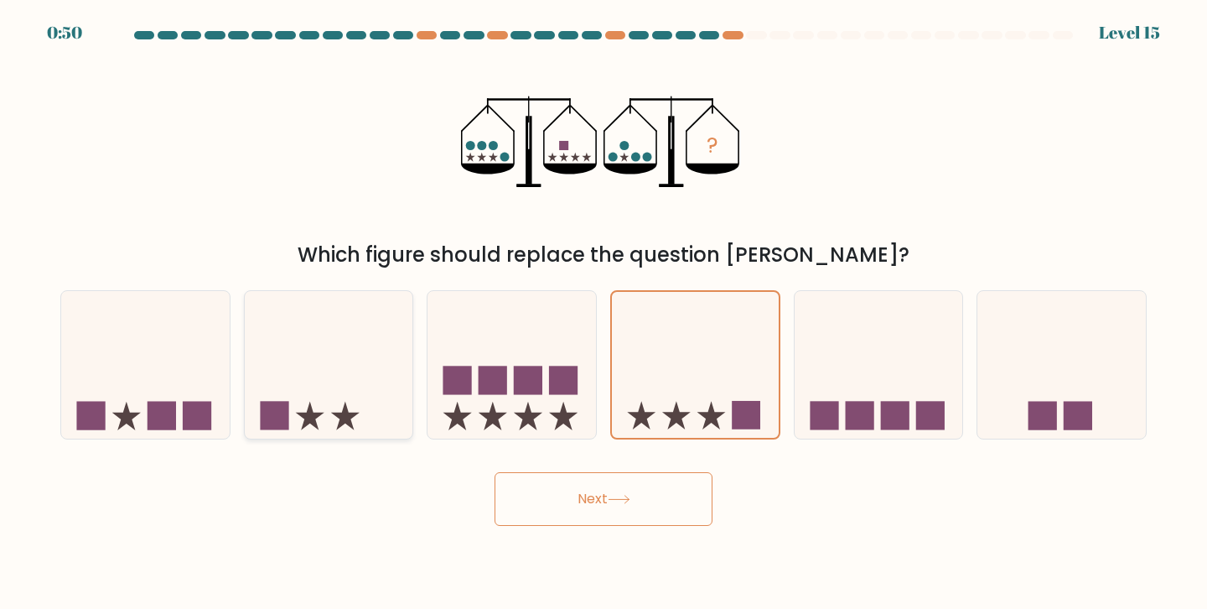
radio input "true"
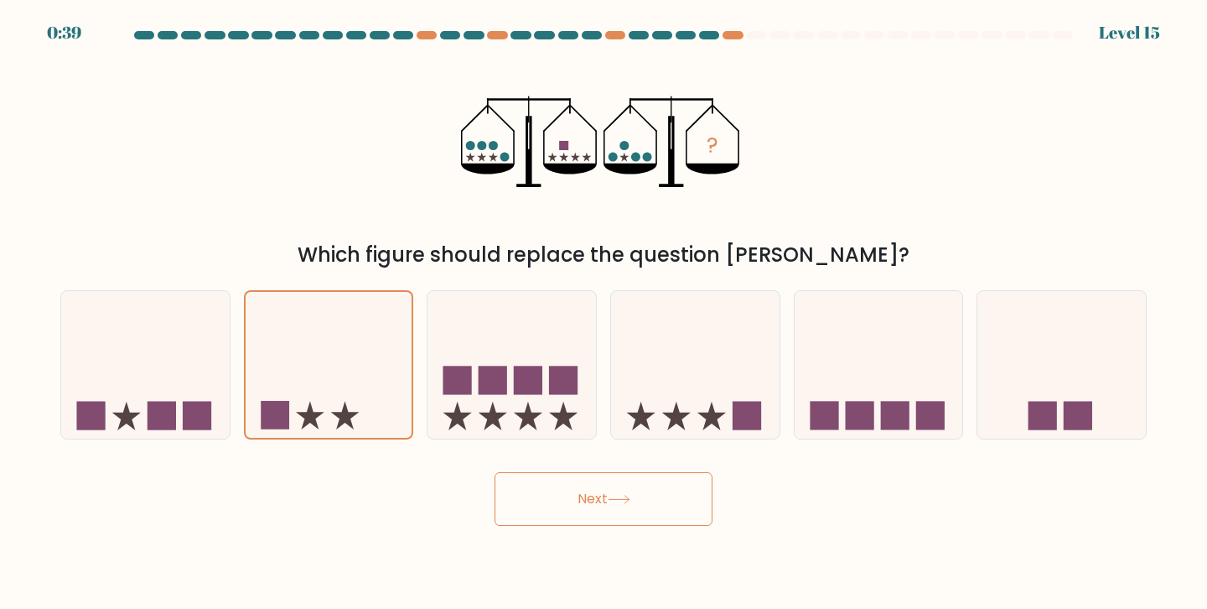
click at [574, 511] on button "Next" at bounding box center [604, 499] width 218 height 54
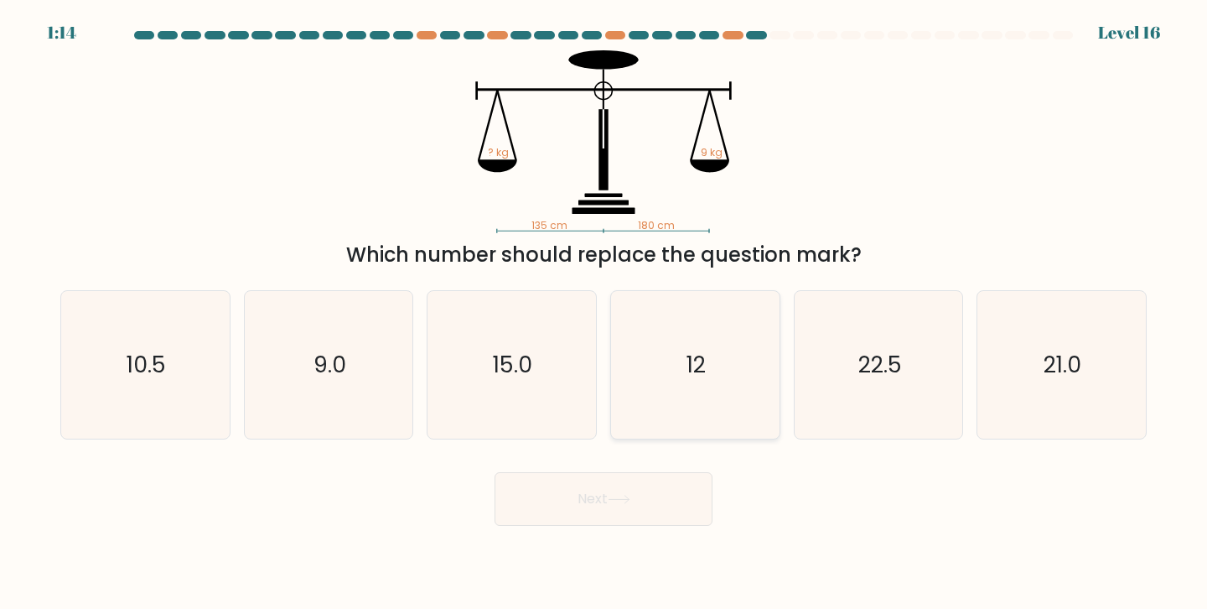
click at [662, 330] on icon "12" at bounding box center [695, 365] width 148 height 148
click at [605, 313] on input "d. 12" at bounding box center [604, 308] width 1 height 8
radio input "true"
click at [629, 512] on button "Next" at bounding box center [604, 499] width 218 height 54
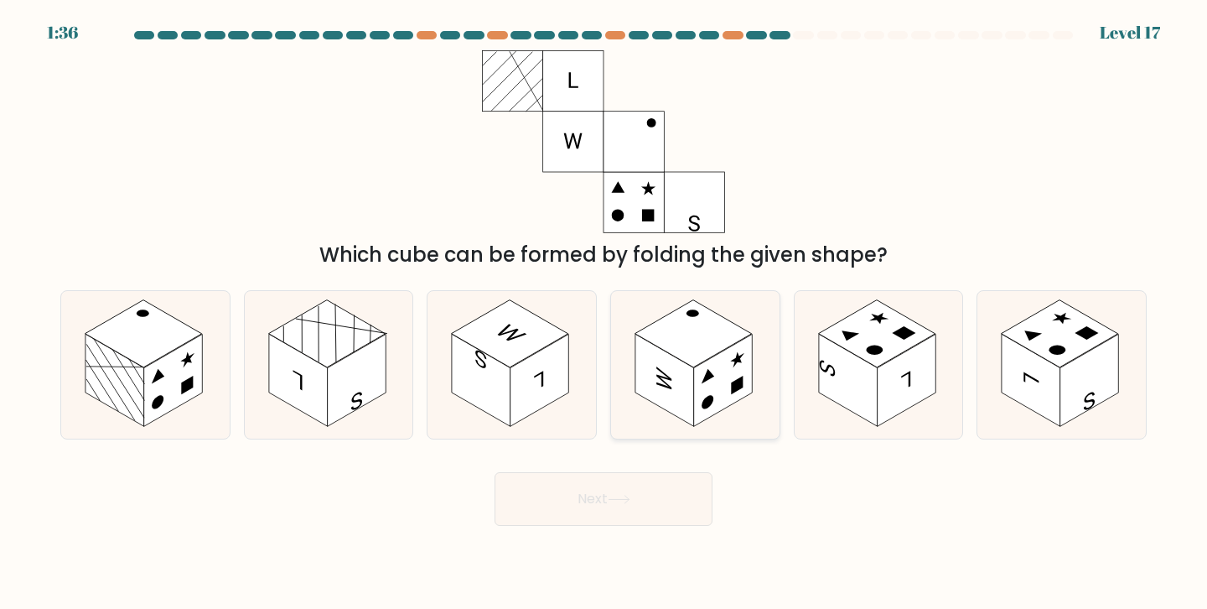
click at [739, 402] on icon at bounding box center [695, 365] width 169 height 148
click at [605, 313] on input "d." at bounding box center [604, 308] width 1 height 8
radio input "true"
click at [631, 522] on button "Next" at bounding box center [604, 499] width 218 height 54
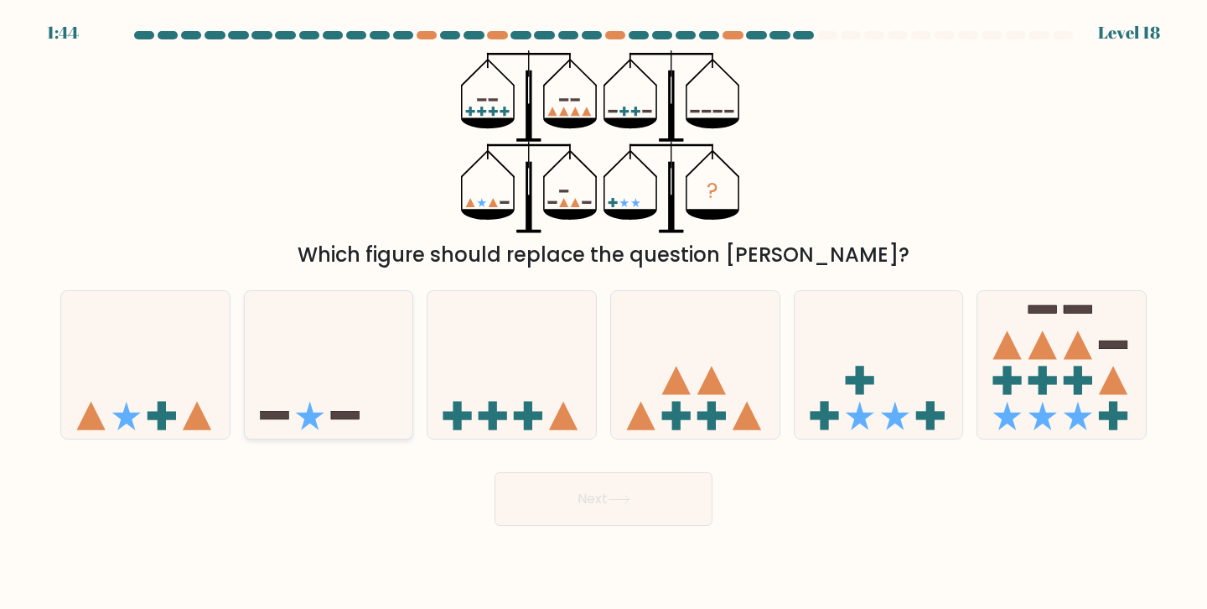
click at [352, 383] on icon at bounding box center [329, 364] width 169 height 139
click at [604, 313] on input "b." at bounding box center [604, 308] width 1 height 8
radio input "true"
click at [514, 386] on icon at bounding box center [512, 364] width 169 height 139
click at [604, 313] on input "c." at bounding box center [604, 308] width 1 height 8
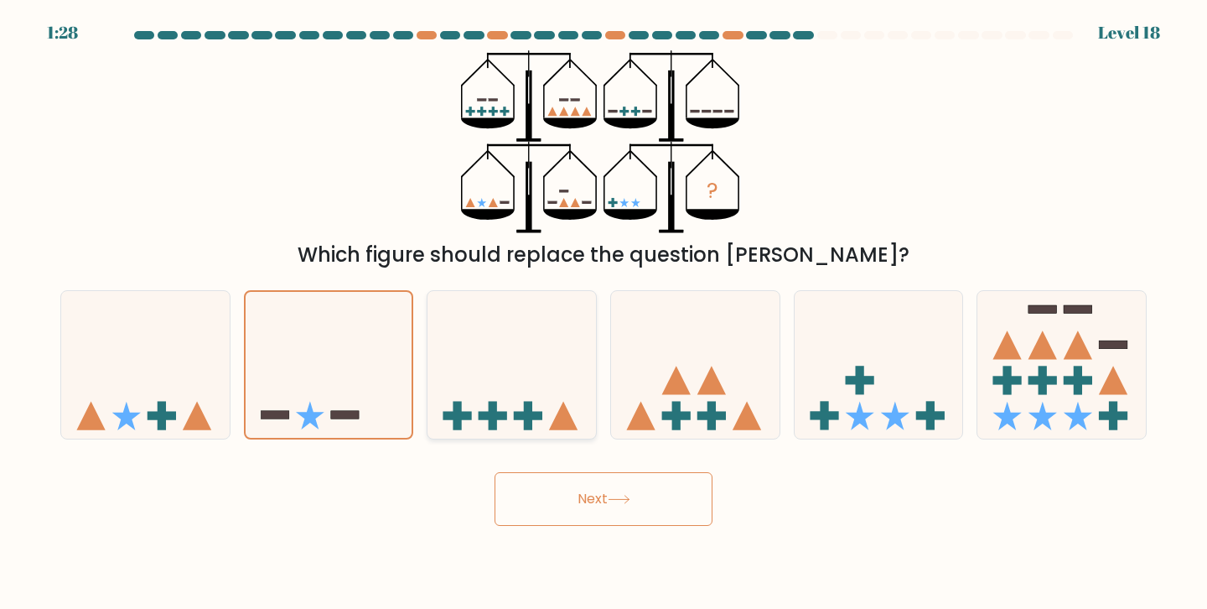
radio input "true"
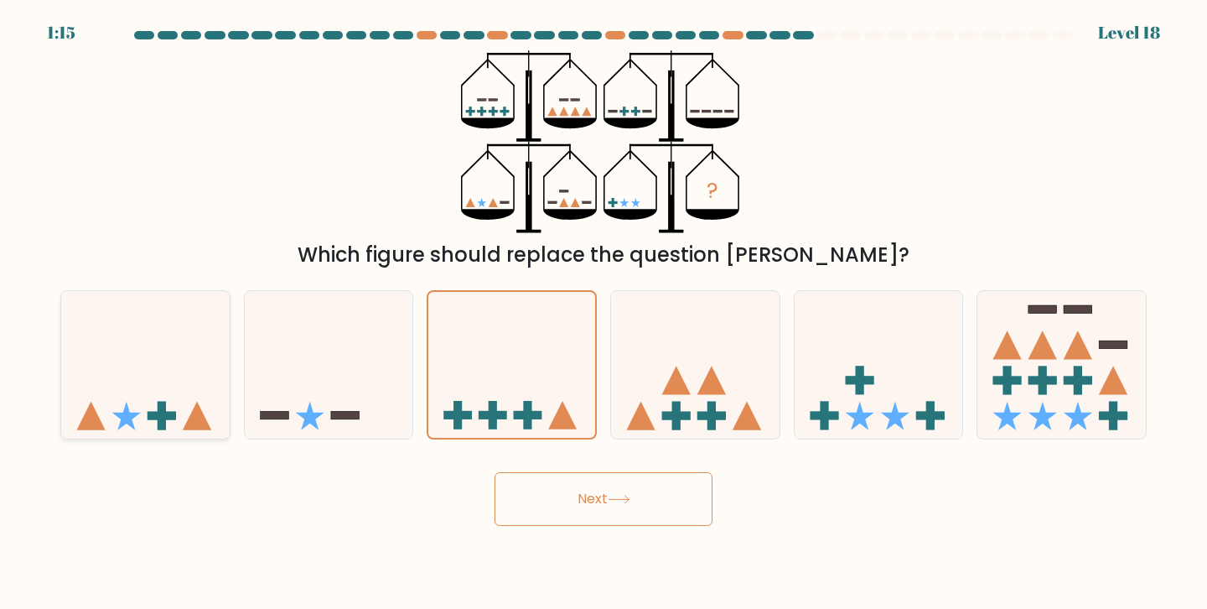
click at [116, 410] on icon at bounding box center [145, 364] width 169 height 139
click at [604, 313] on input "a." at bounding box center [604, 308] width 1 height 8
radio input "true"
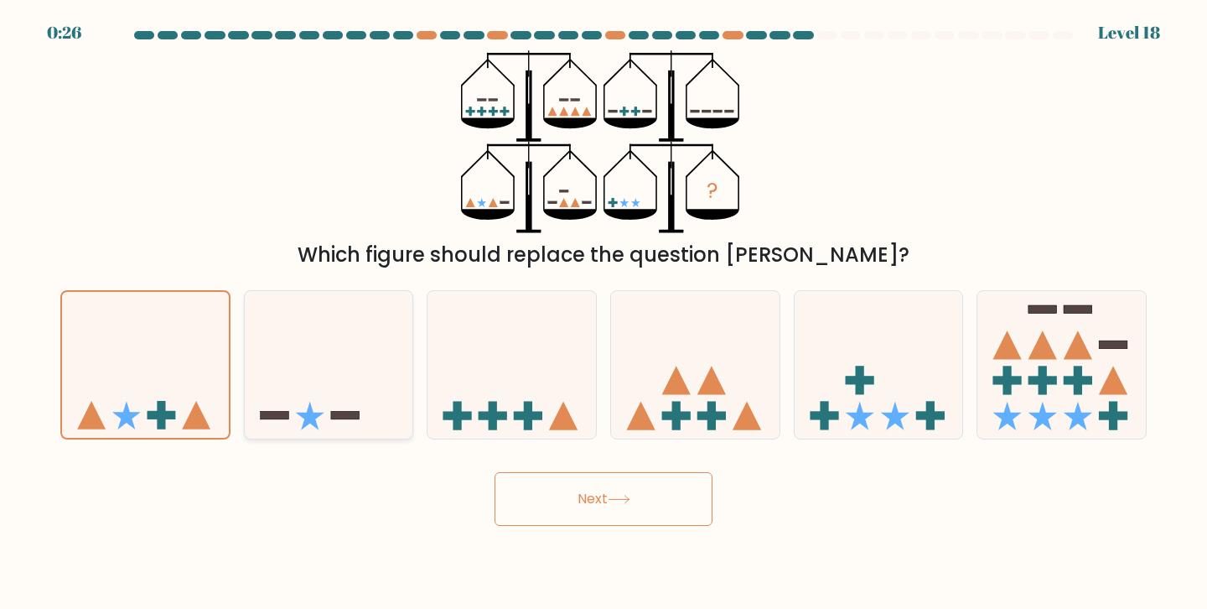
click at [338, 377] on icon at bounding box center [329, 364] width 169 height 139
click at [604, 313] on input "b." at bounding box center [604, 308] width 1 height 8
radio input "true"
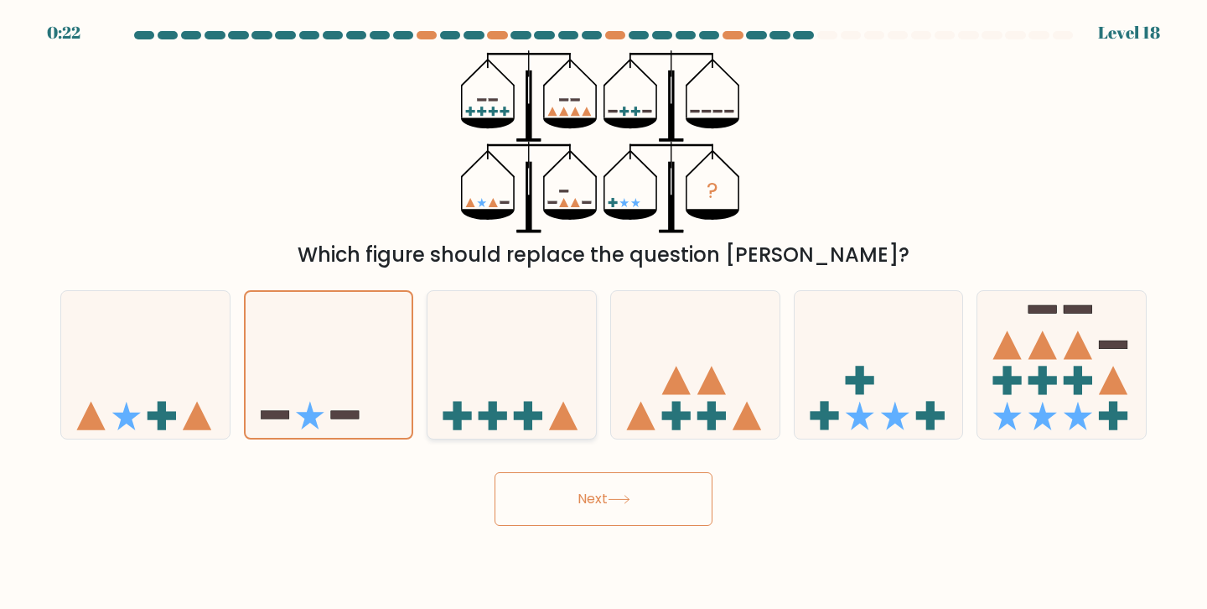
click at [549, 330] on icon at bounding box center [512, 364] width 169 height 139
click at [604, 313] on input "c." at bounding box center [604, 308] width 1 height 8
radio input "true"
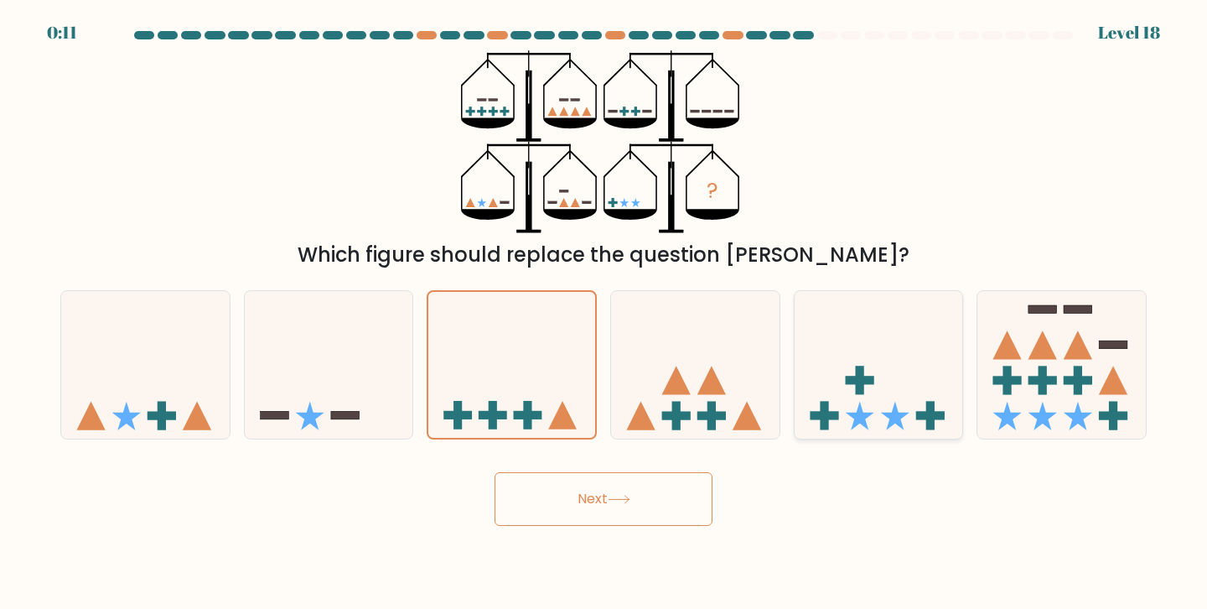
click at [854, 410] on icon at bounding box center [879, 364] width 169 height 139
click at [605, 313] on input "e." at bounding box center [604, 308] width 1 height 8
radio input "true"
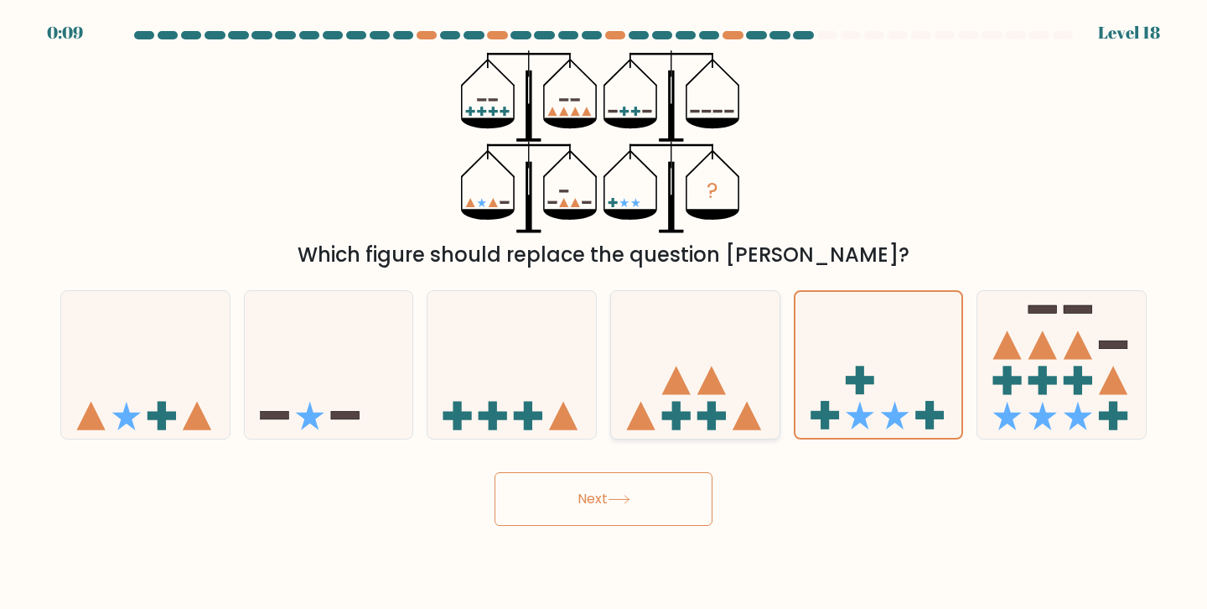
click at [652, 306] on icon at bounding box center [695, 364] width 169 height 139
click at [605, 306] on input "d." at bounding box center [604, 308] width 1 height 8
radio input "true"
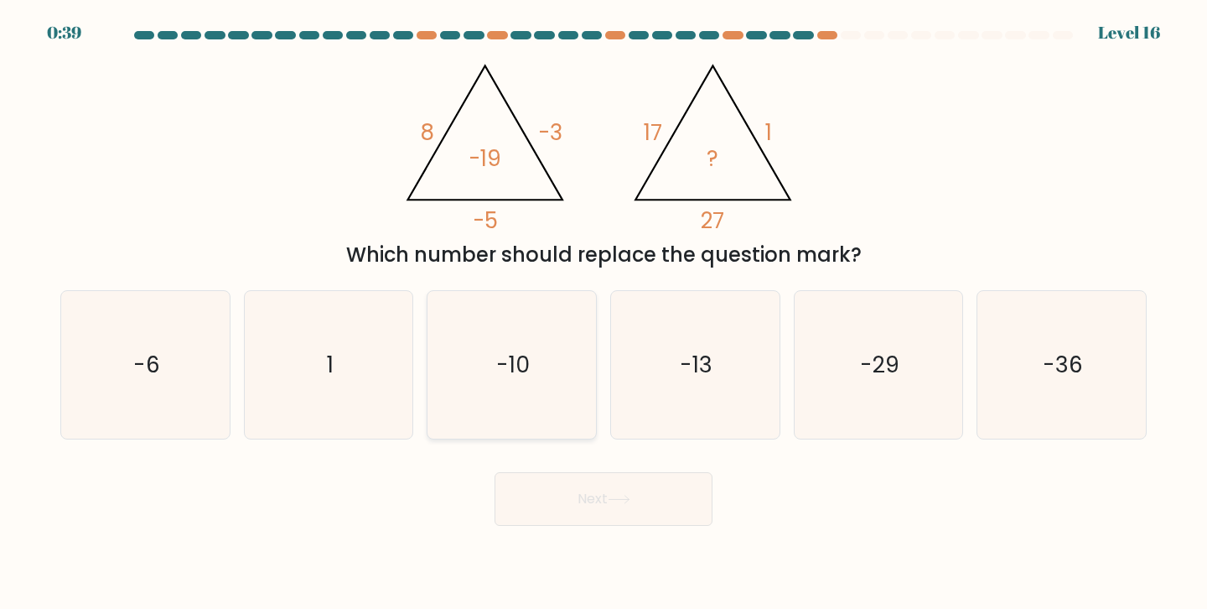
click at [537, 330] on icon "-10" at bounding box center [512, 365] width 148 height 148
click at [604, 313] on input "c. -10" at bounding box center [604, 308] width 1 height 8
radio input "true"
click at [605, 522] on button "Next" at bounding box center [604, 499] width 218 height 54
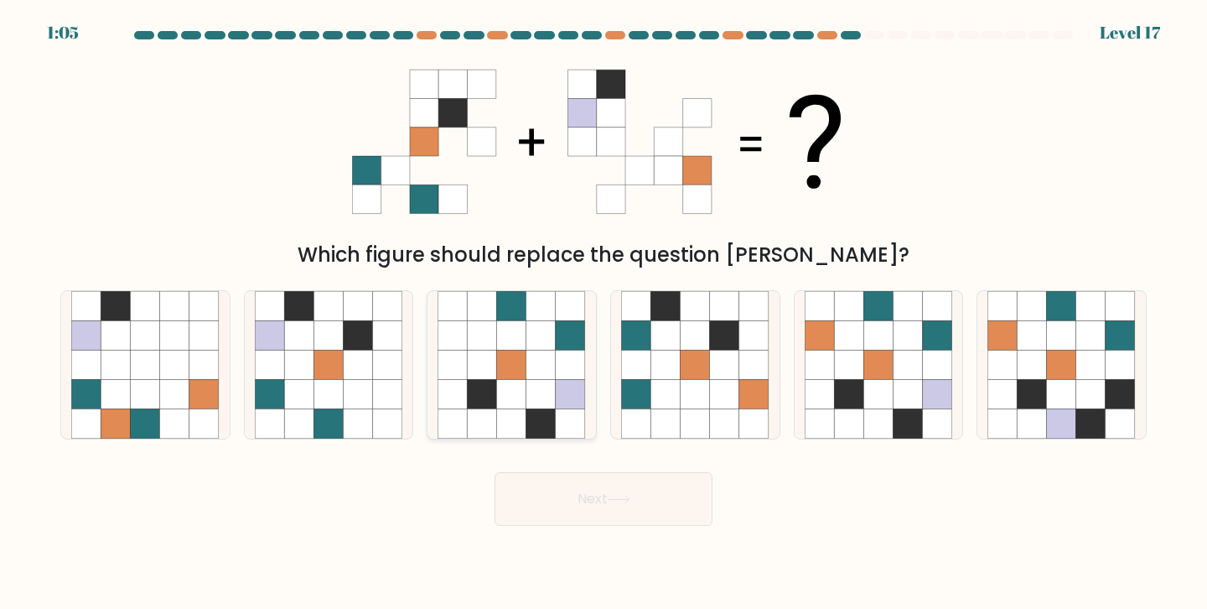
click at [505, 363] on icon at bounding box center [511, 364] width 29 height 29
click at [604, 313] on input "c." at bounding box center [604, 308] width 1 height 8
radio input "true"
click at [629, 499] on icon at bounding box center [619, 500] width 20 height 8
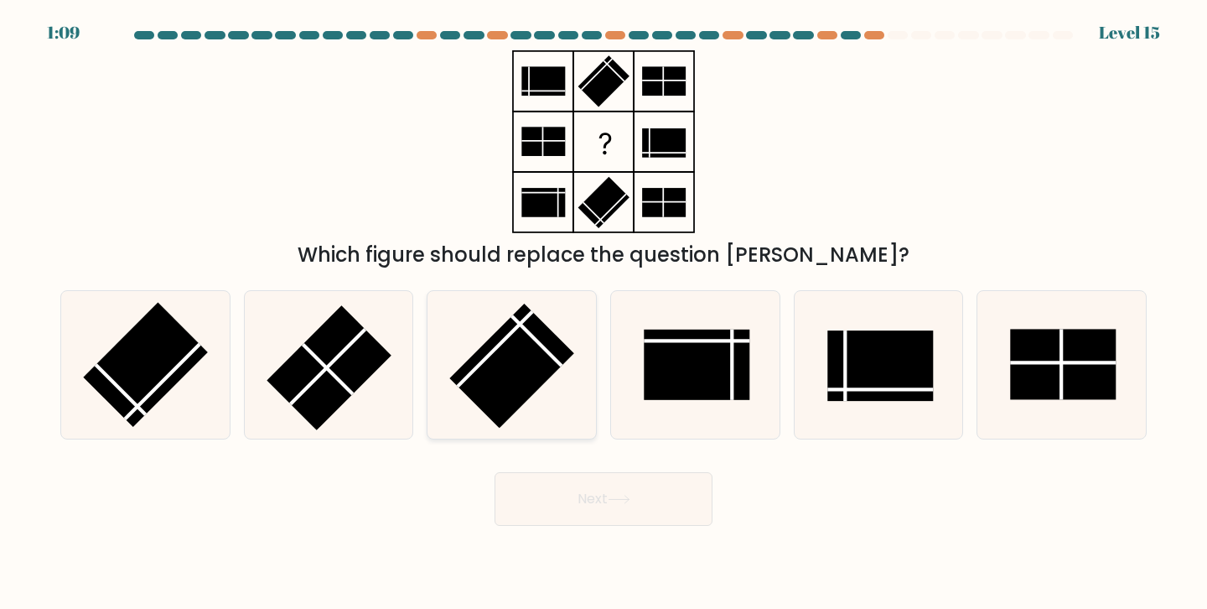
click at [560, 295] on icon at bounding box center [512, 365] width 148 height 148
click at [604, 304] on input "c." at bounding box center [604, 308] width 1 height 8
radio input "true"
click at [596, 494] on button "Next" at bounding box center [604, 499] width 218 height 54
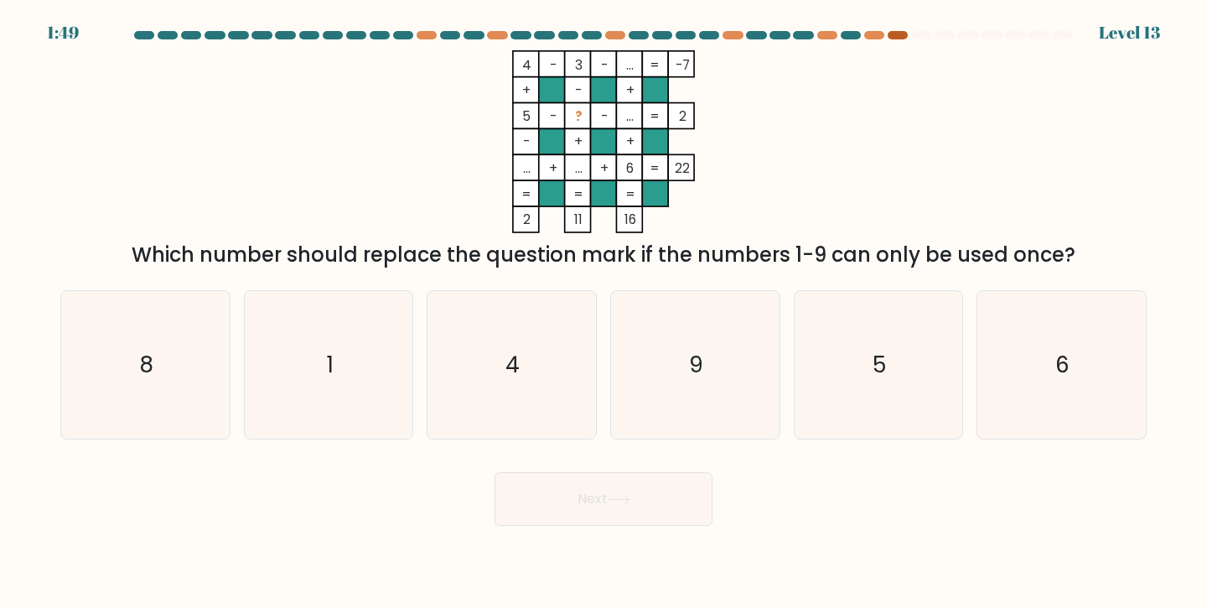
click at [899, 35] on div at bounding box center [898, 35] width 20 height 8
click at [857, 87] on div "4 - 3 - ... -7 + - + 5 - ? - ... 2 - + + ... + ... + 6 = 22 = = = = 2 11 16 = W…" at bounding box center [603, 160] width 1107 height 220
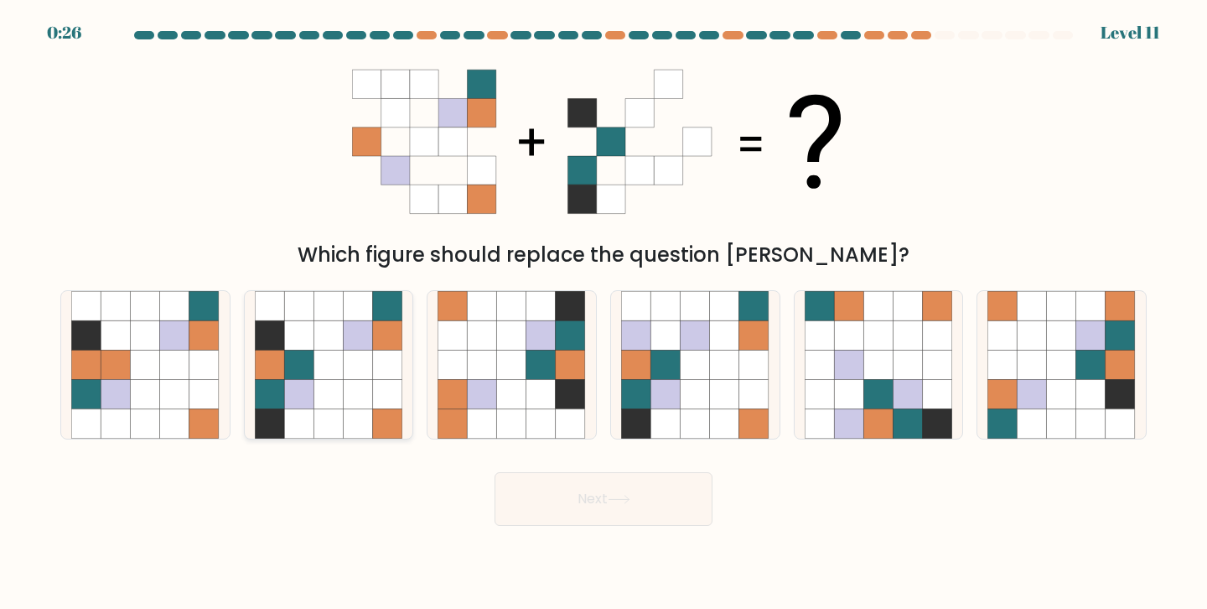
click at [309, 335] on icon at bounding box center [298, 334] width 29 height 29
click at [604, 313] on input "b." at bounding box center [604, 308] width 1 height 8
radio input "true"
click at [615, 509] on button "Next" at bounding box center [604, 499] width 218 height 54
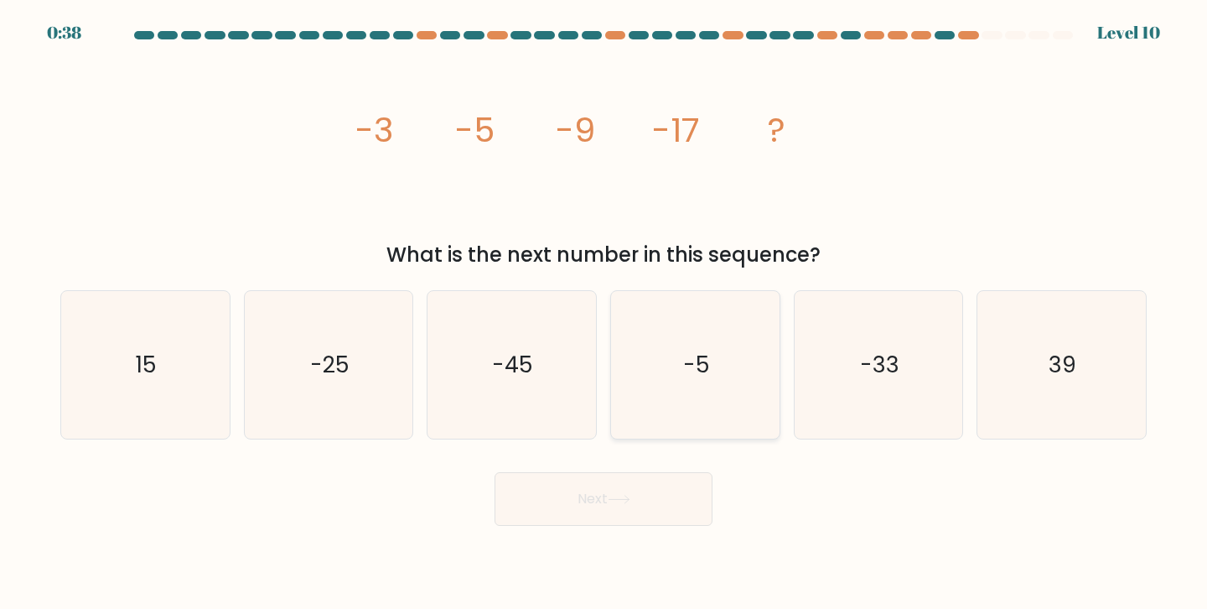
click at [647, 352] on icon "-5" at bounding box center [695, 365] width 148 height 148
click at [605, 313] on input "d. -5" at bounding box center [604, 308] width 1 height 8
radio input "true"
click at [609, 536] on body "0:38 Level 10" at bounding box center [603, 304] width 1207 height 609
click at [596, 508] on button "Next" at bounding box center [604, 499] width 218 height 54
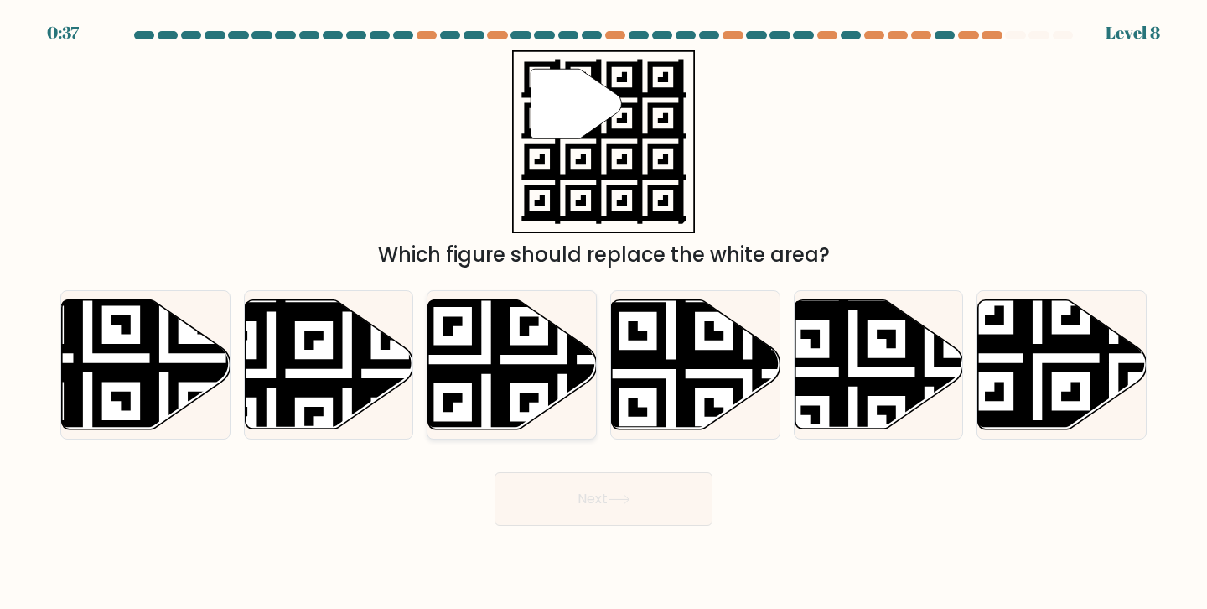
click at [497, 361] on icon at bounding box center [562, 435] width 305 height 305
click at [604, 313] on input "c." at bounding box center [604, 308] width 1 height 8
radio input "true"
click at [591, 529] on body "1:20 Level 8" at bounding box center [603, 304] width 1207 height 609
click at [589, 503] on button "Next" at bounding box center [604, 499] width 218 height 54
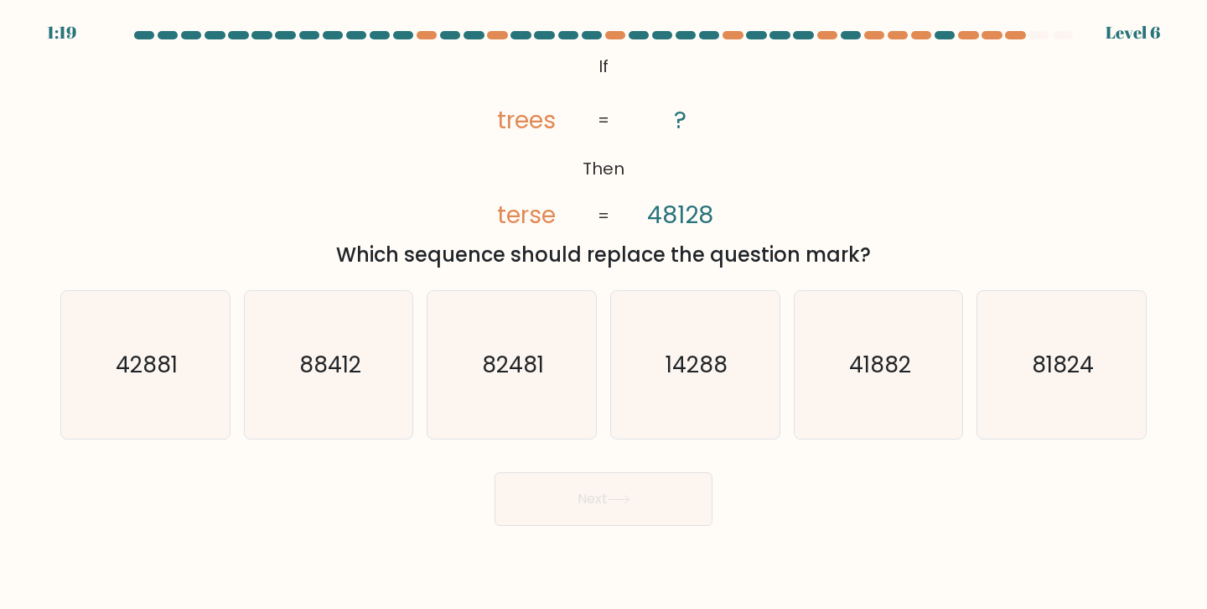
click at [716, 367] on text "14288" at bounding box center [697, 364] width 62 height 31
click at [605, 313] on input "d. 14288" at bounding box center [604, 308] width 1 height 8
radio input "true"
click at [683, 491] on button "Next" at bounding box center [604, 499] width 218 height 54
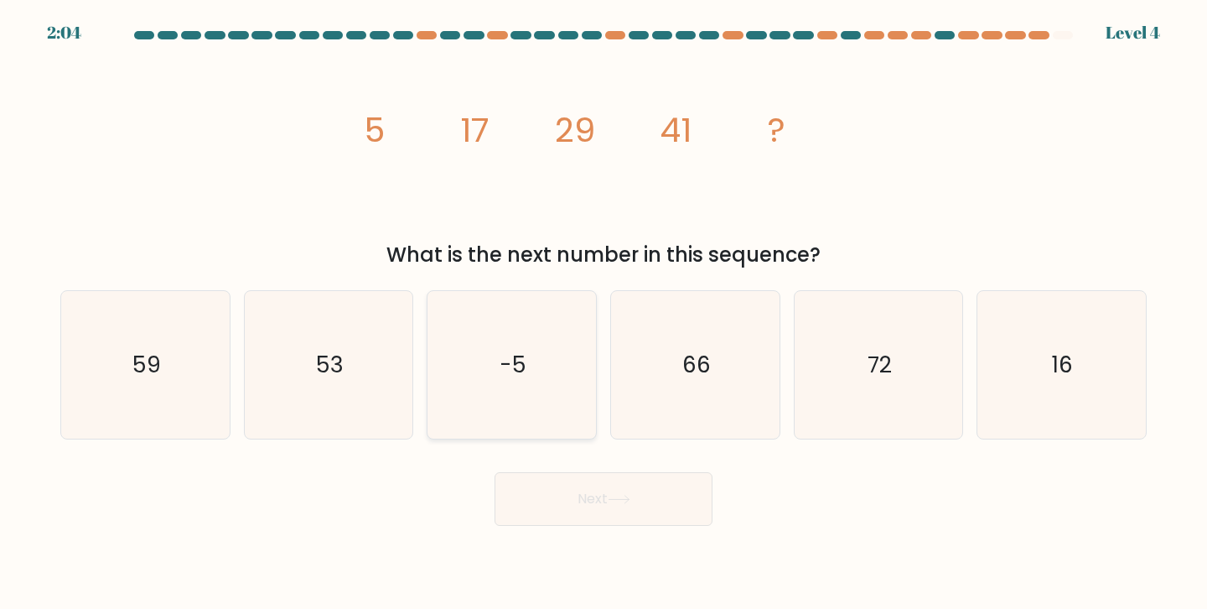
drag, startPoint x: 556, startPoint y: 380, endPoint x: 526, endPoint y: 361, distance: 35.8
click at [526, 361] on text "-5" at bounding box center [513, 364] width 27 height 31
click at [604, 313] on input "c. -5" at bounding box center [604, 308] width 1 height 8
radio input "true"
click at [575, 482] on button "Next" at bounding box center [604, 499] width 218 height 54
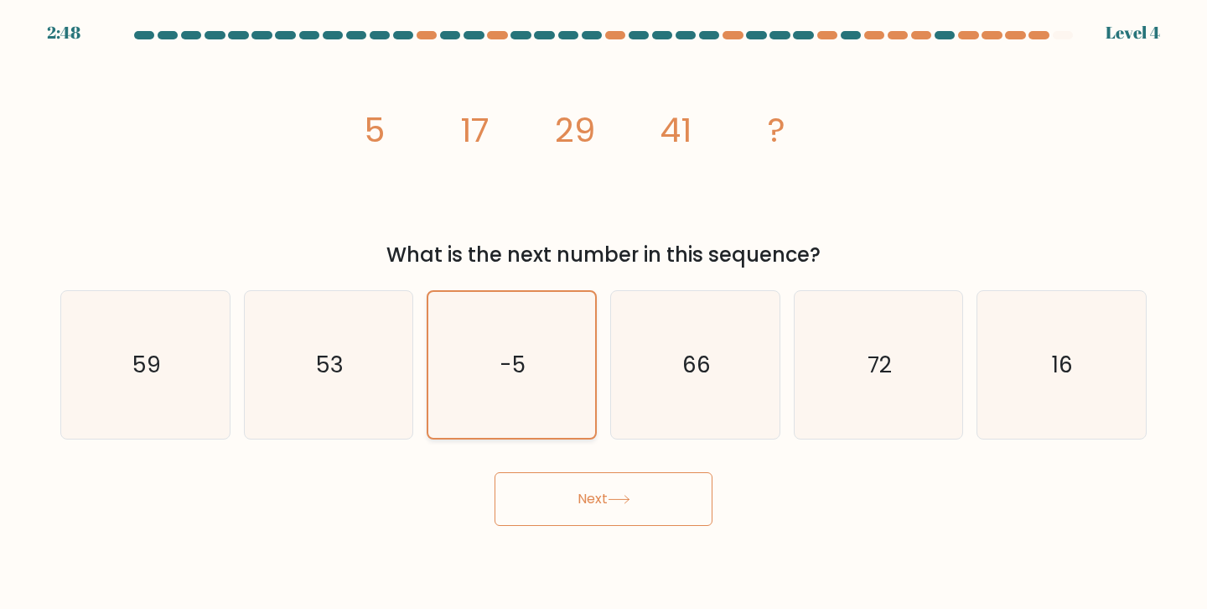
click at [517, 363] on text "-5" at bounding box center [513, 365] width 25 height 30
click at [604, 313] on input "c. -5" at bounding box center [604, 308] width 1 height 8
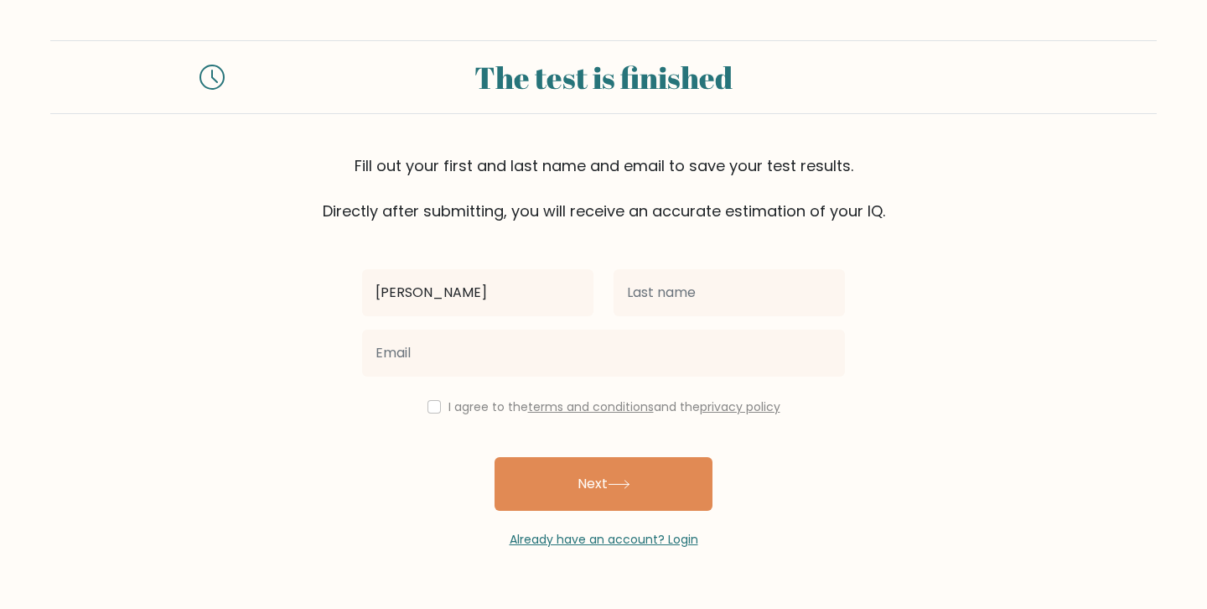
type input "[PERSON_NAME]"
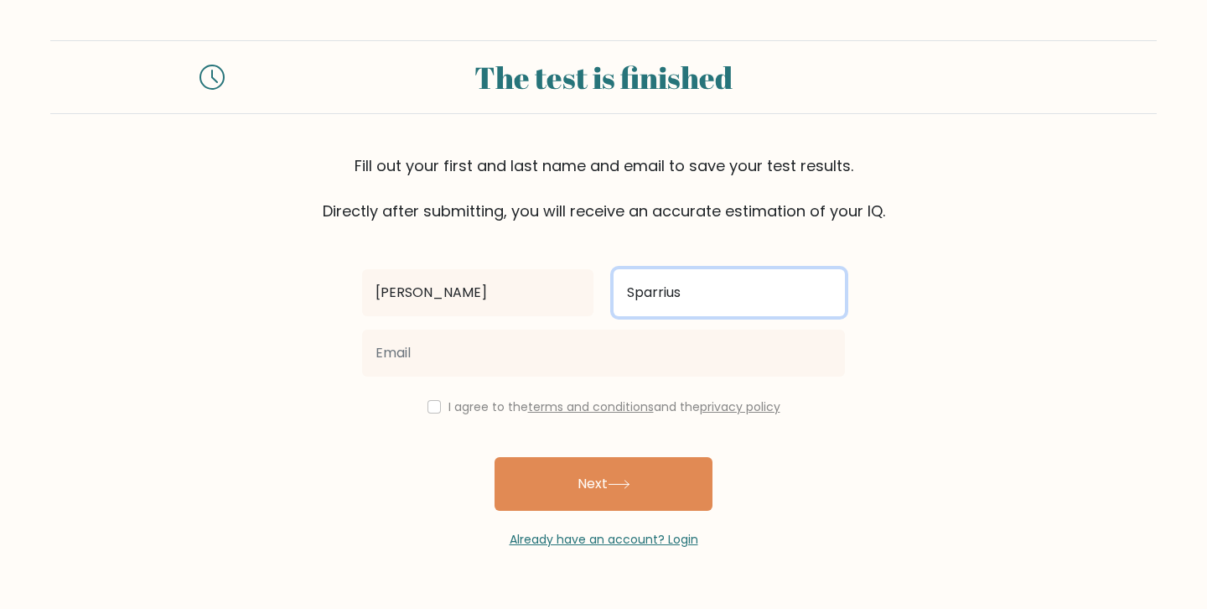
type input "Sparrius"
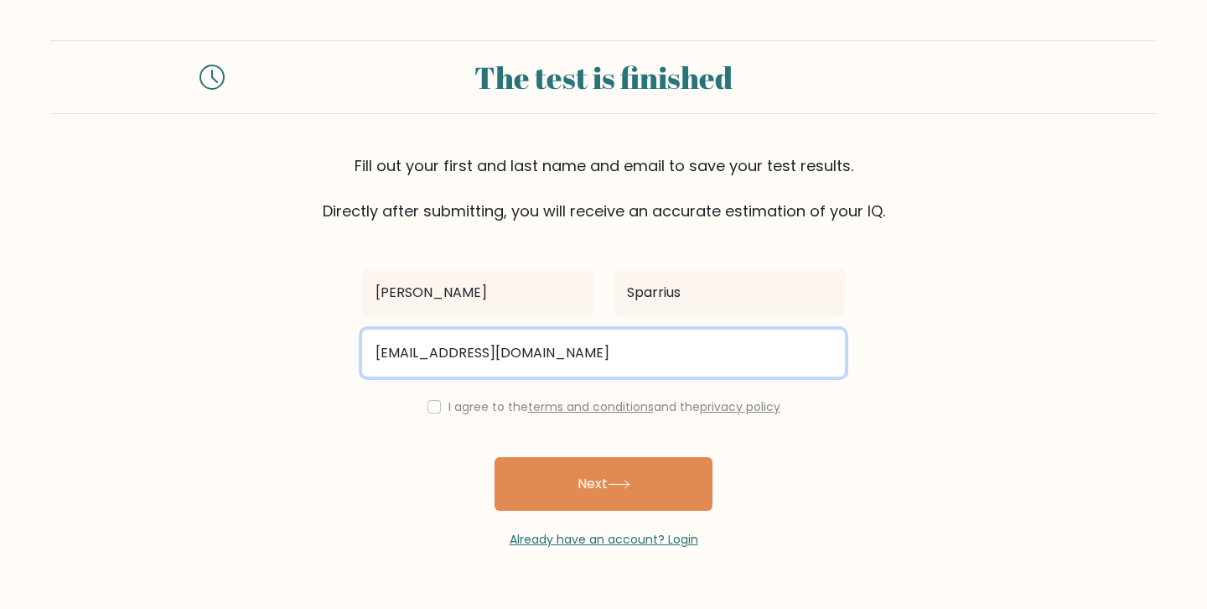
type input "ethansparrius@gmail.com"
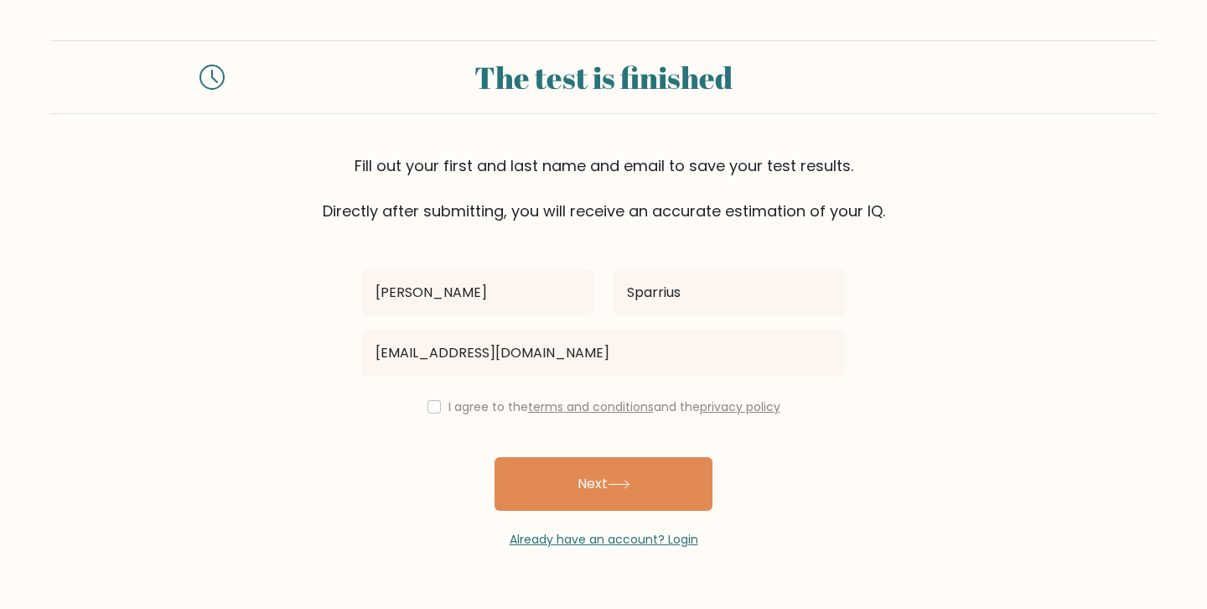
click at [432, 408] on input "checkbox" at bounding box center [434, 406] width 13 height 13
checkbox input "true"
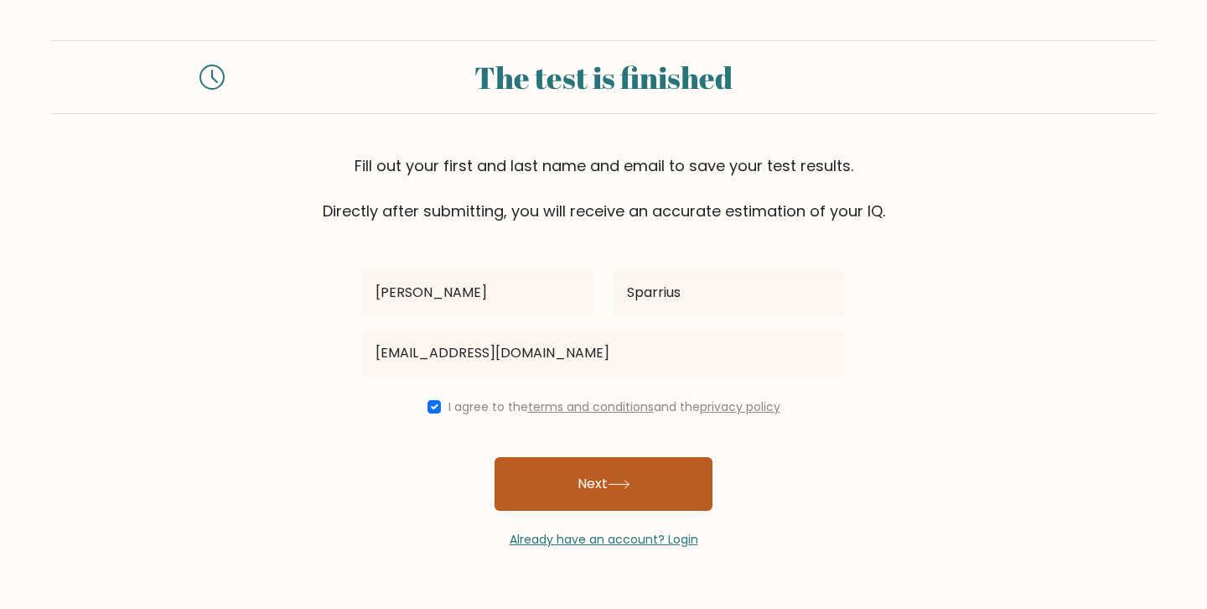
click at [579, 481] on button "Next" at bounding box center [604, 484] width 218 height 54
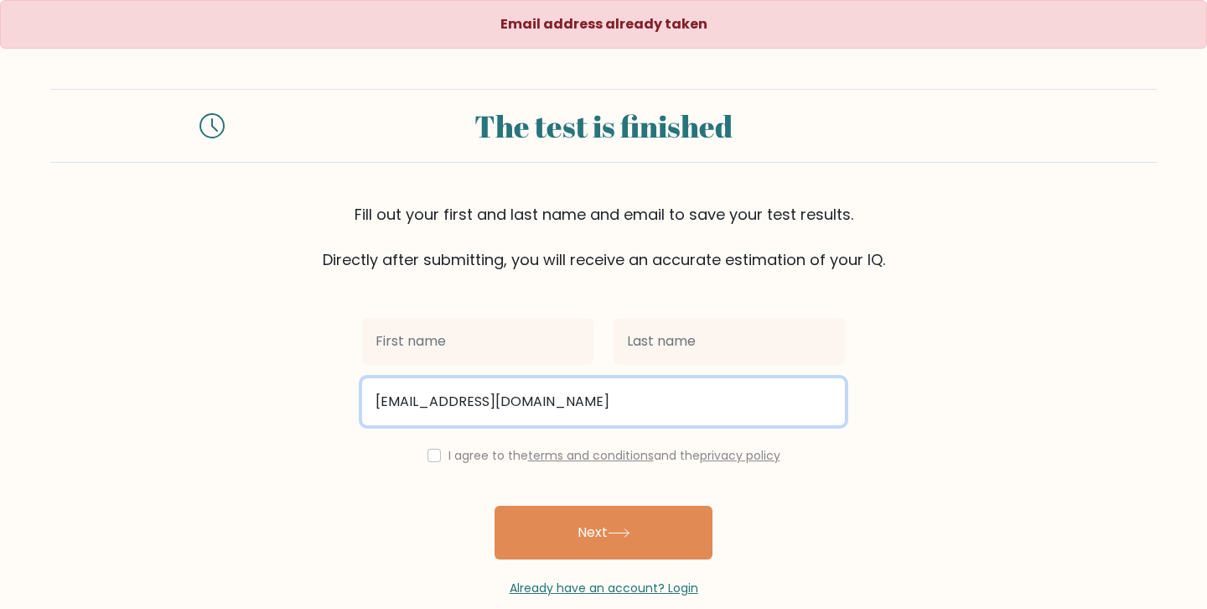
click at [475, 379] on input "[EMAIL_ADDRESS][DOMAIN_NAME]" at bounding box center [603, 401] width 483 height 47
type input "[EMAIL_ADDRESS][DOMAIN_NAME]"
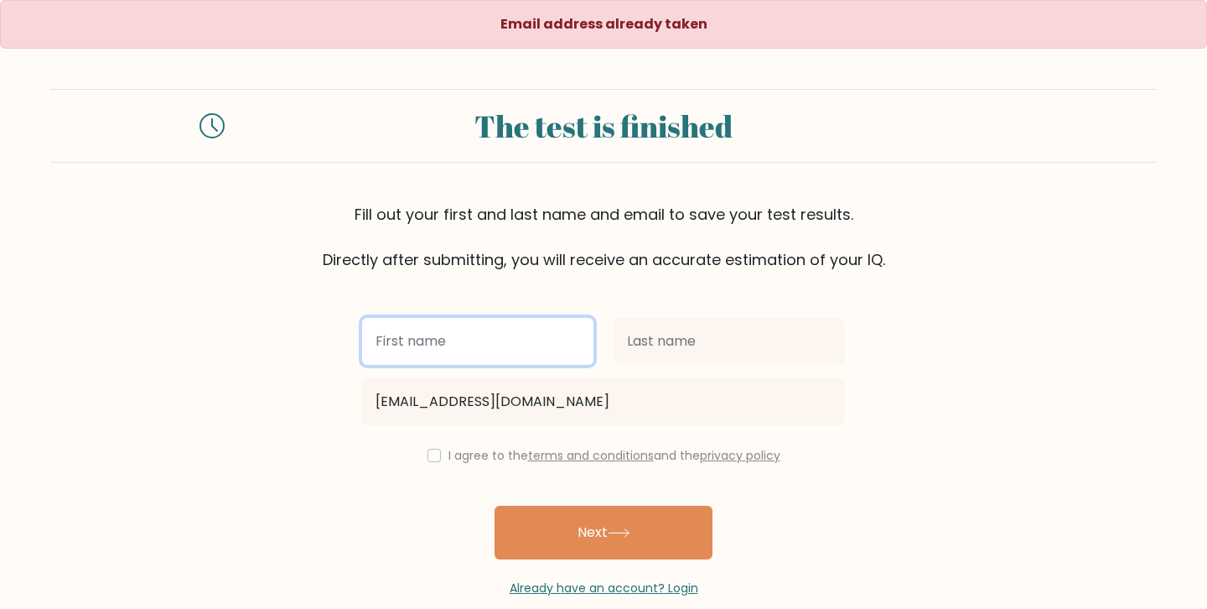
click at [440, 347] on input "text" at bounding box center [477, 341] width 231 height 47
type input "R"
type input "[PERSON_NAME]"
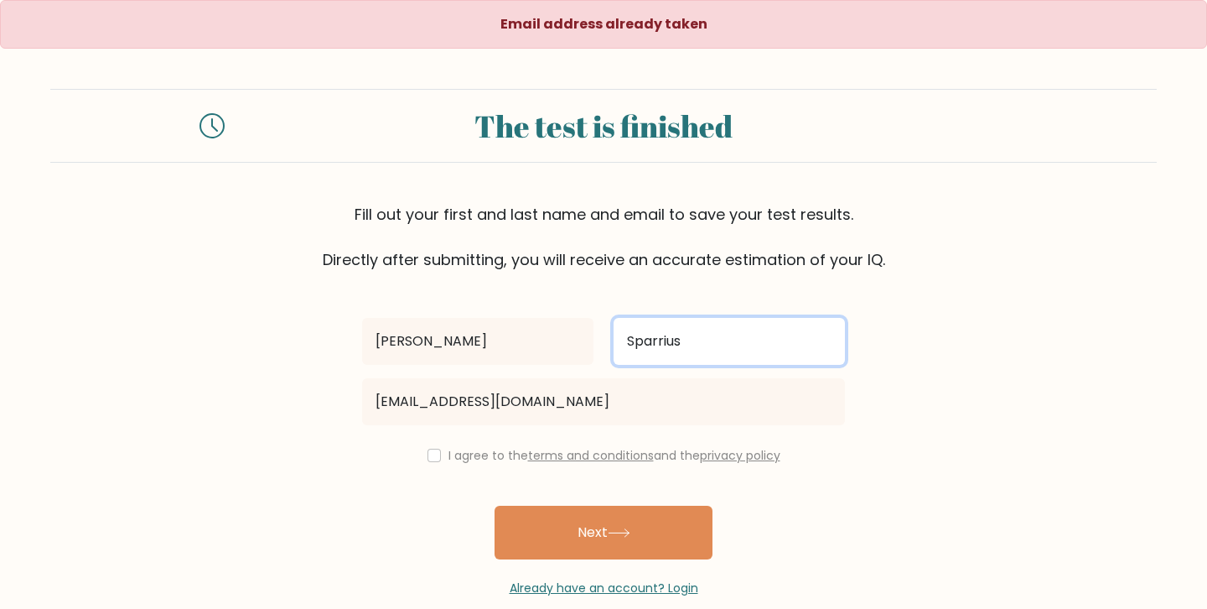
type input "Sparrius"
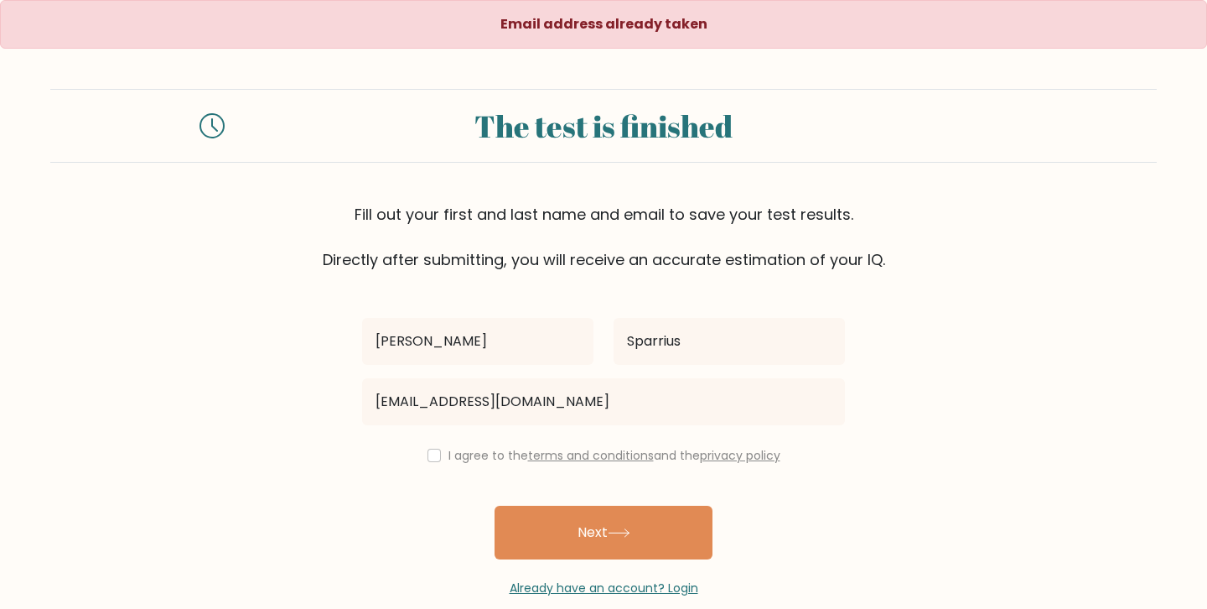
click at [431, 457] on input "checkbox" at bounding box center [434, 455] width 13 height 13
checkbox input "true"
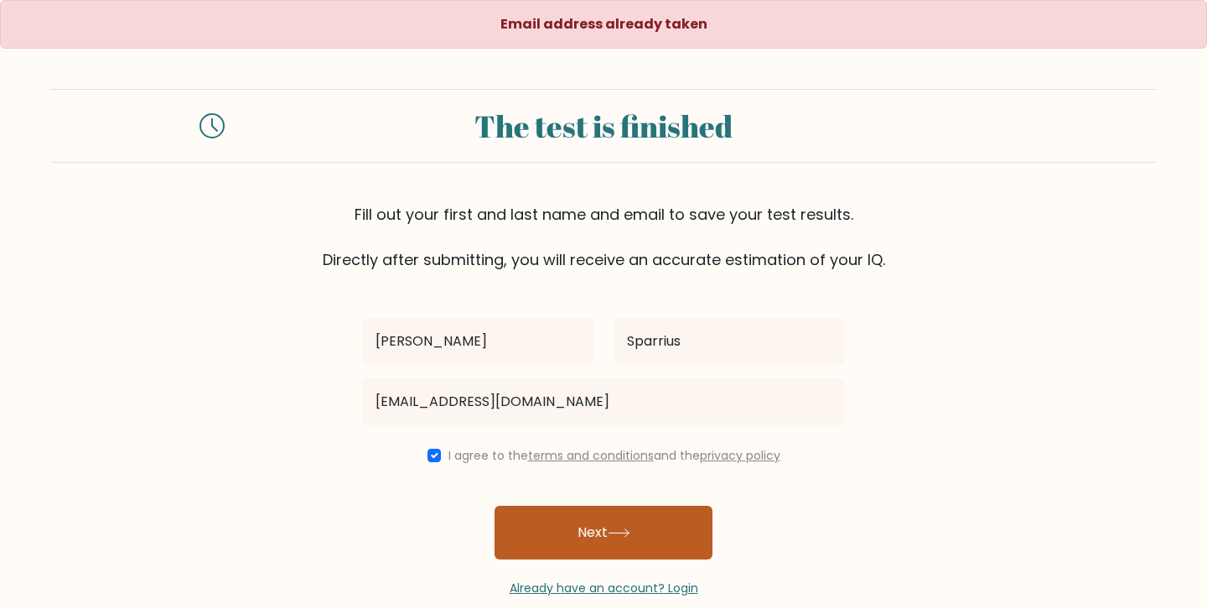
click at [593, 516] on button "Next" at bounding box center [604, 533] width 218 height 54
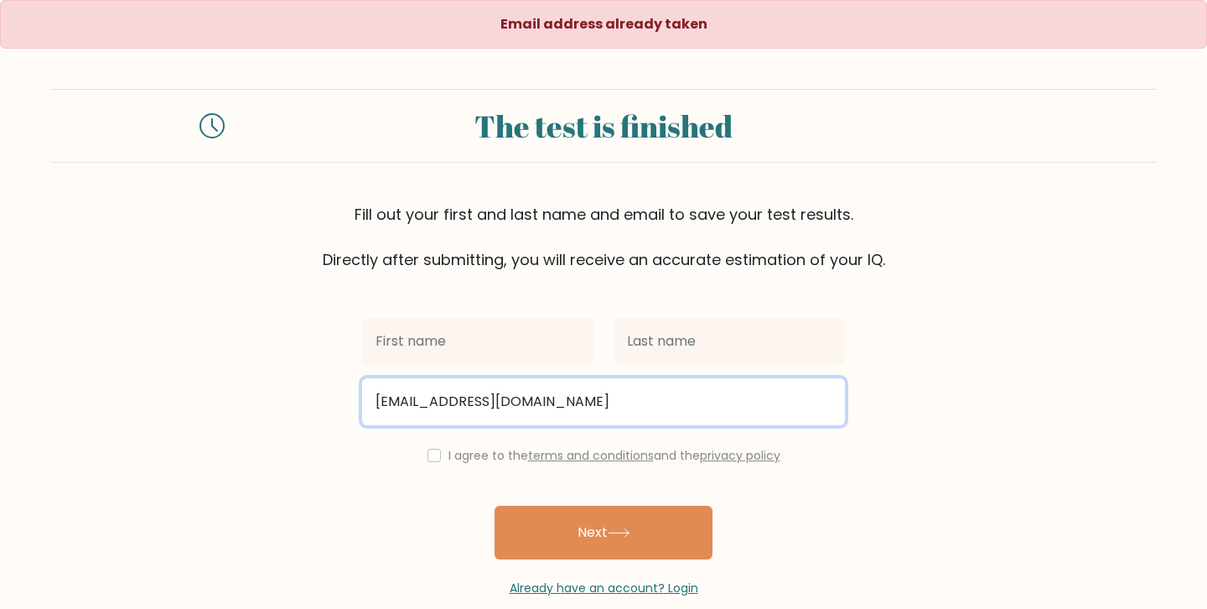
type input "[EMAIL_ADDRESS][DOMAIN_NAME]"
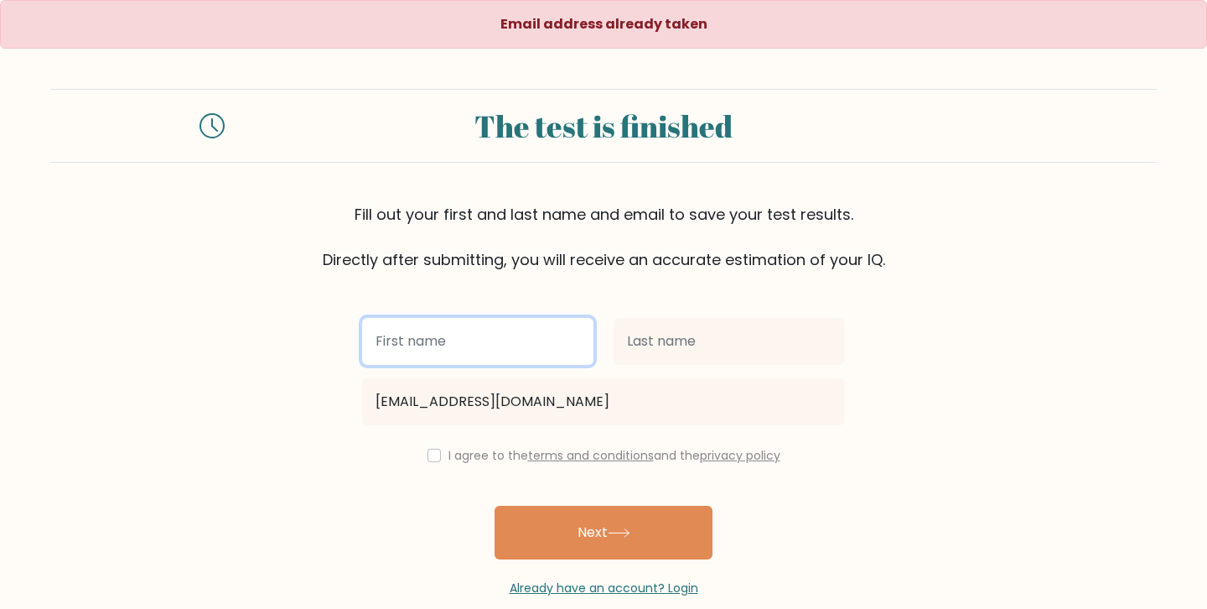
click at [426, 341] on input "text" at bounding box center [477, 341] width 231 height 47
type input "[PERSON_NAME]"
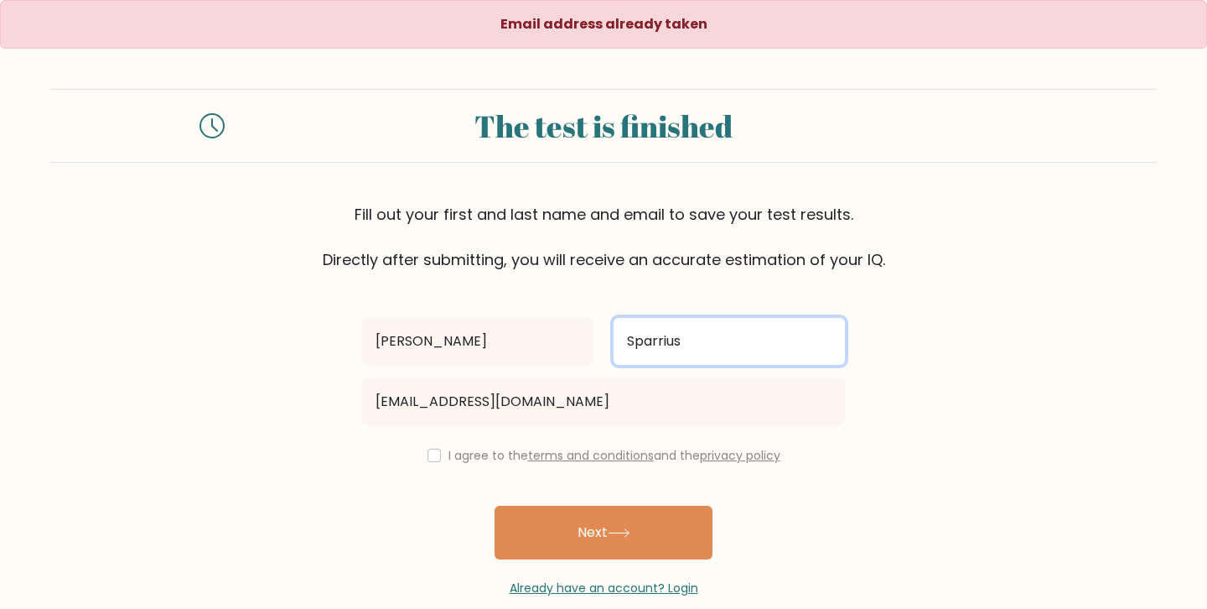
type input "Sparrius"
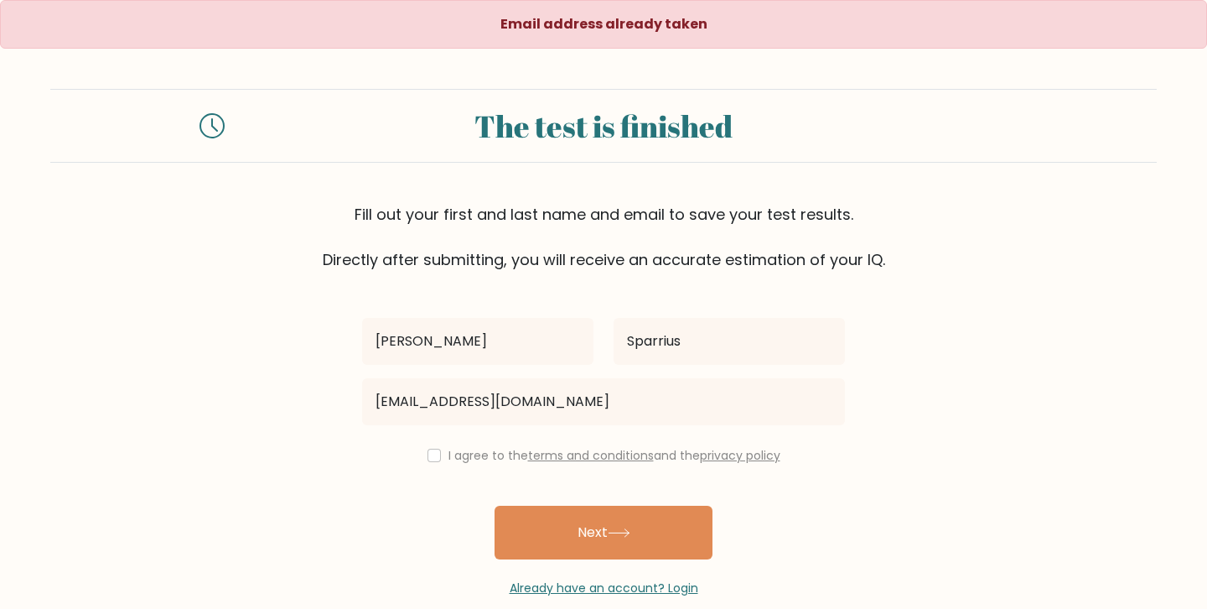
click at [428, 459] on input "checkbox" at bounding box center [434, 455] width 13 height 13
checkbox input "true"
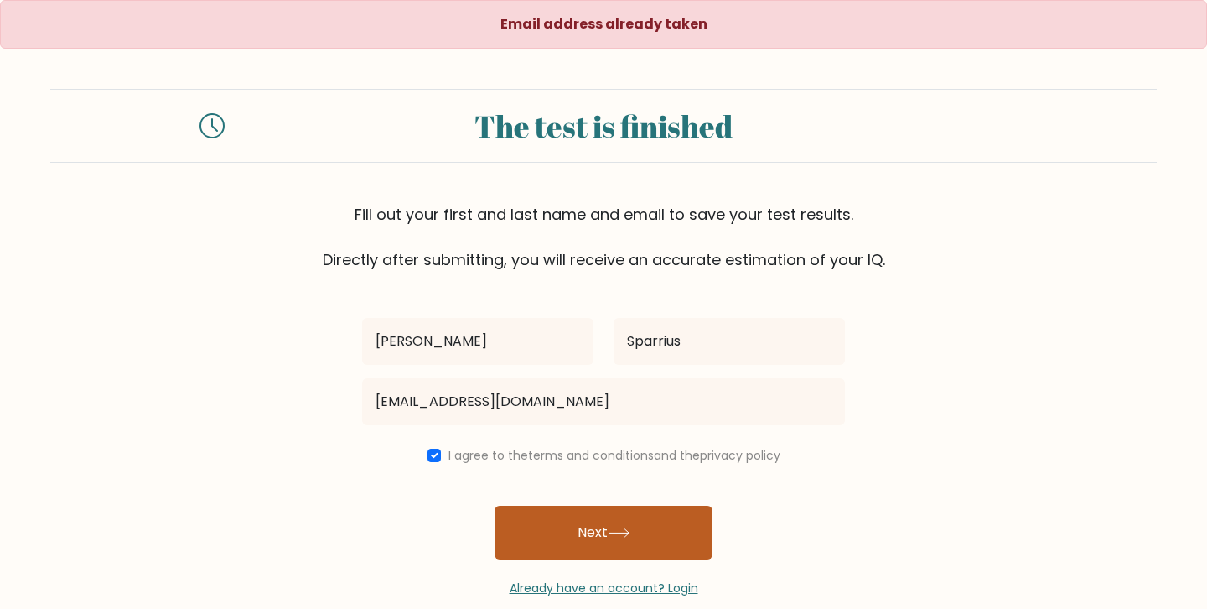
click at [572, 507] on button "Next" at bounding box center [604, 533] width 218 height 54
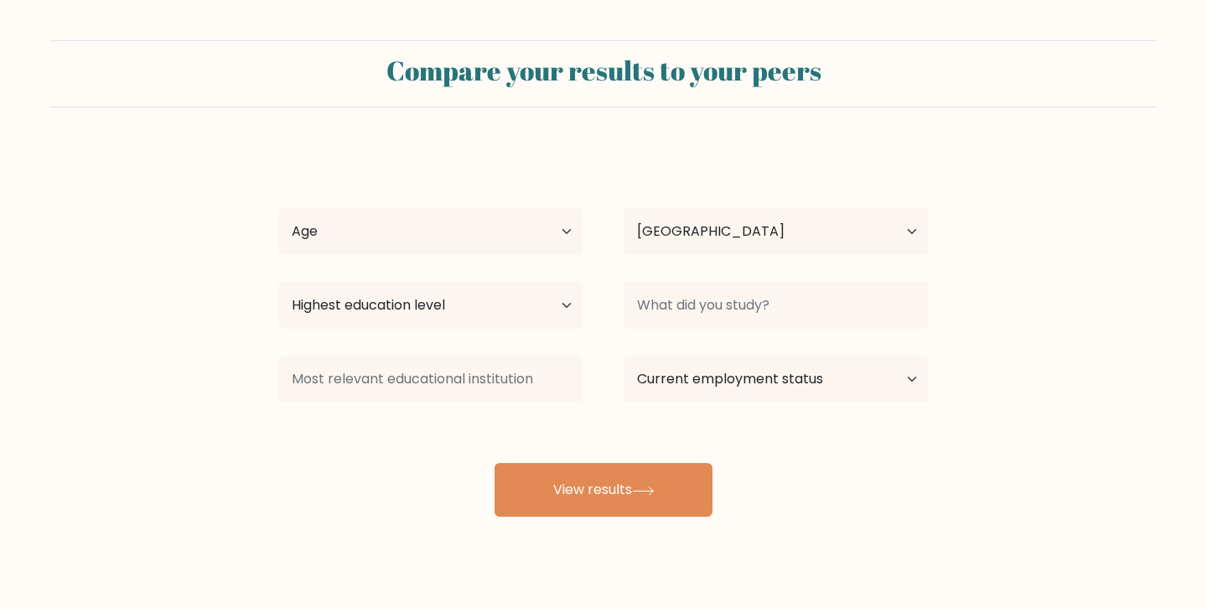
select select "AU"
select select "upper_secondary"
select select "18_24"
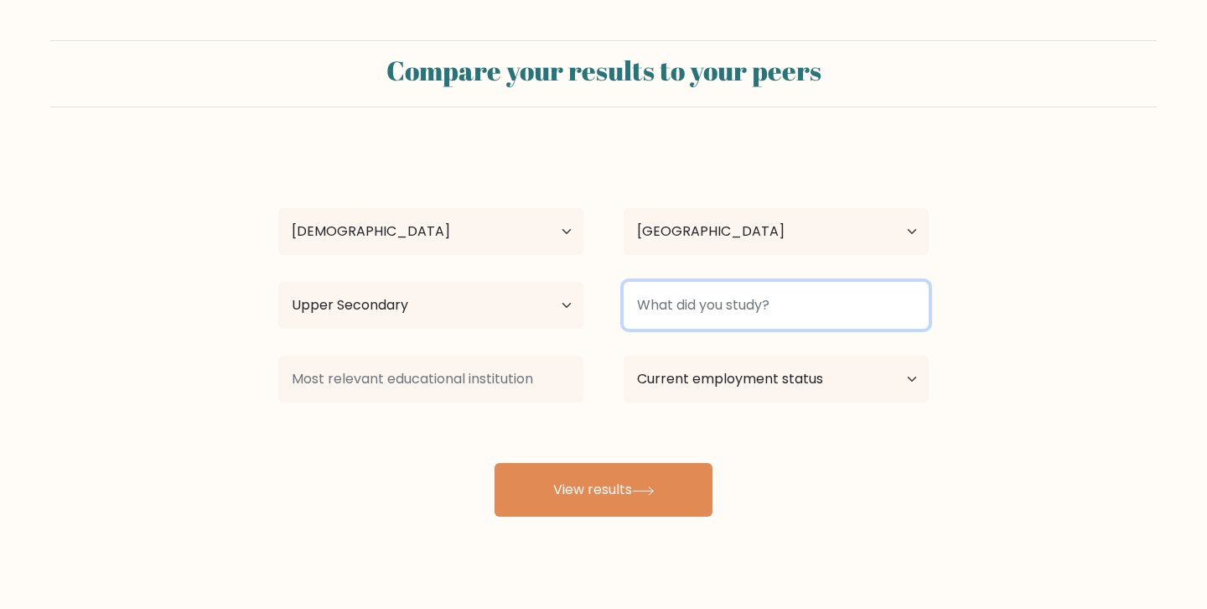
click at [712, 294] on input at bounding box center [776, 305] width 305 height 47
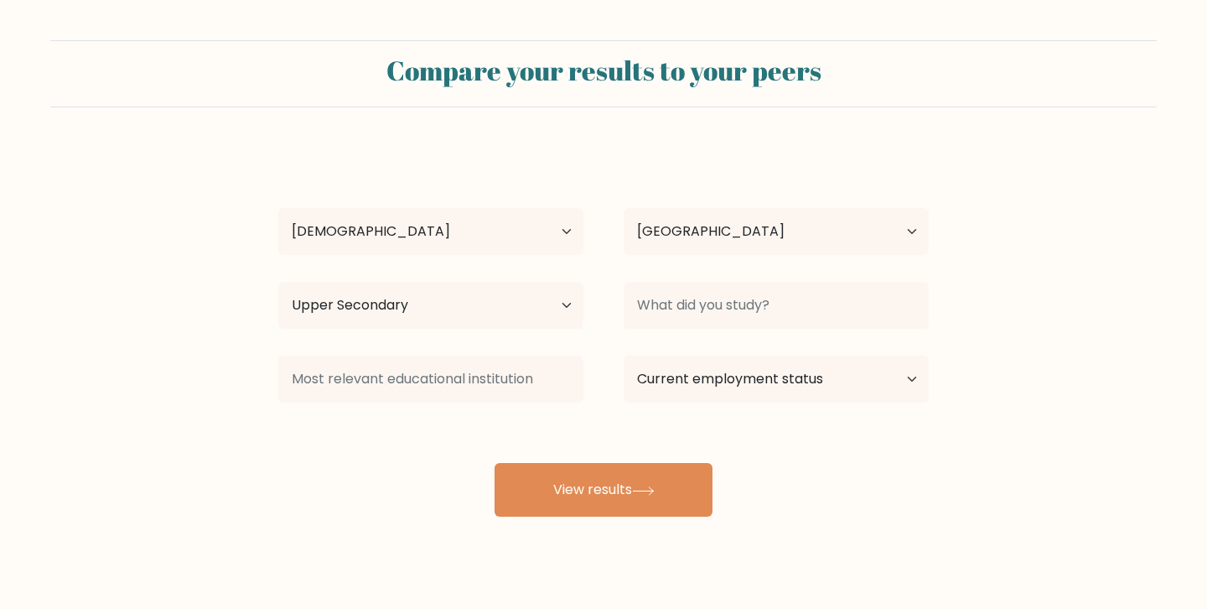
click at [401, 278] on div "Highest education level No schooling Primary Lower Secondary Upper Secondary Oc…" at bounding box center [430, 305] width 345 height 60
click at [402, 301] on select "Highest education level No schooling Primary Lower Secondary Upper Secondary Oc…" at bounding box center [430, 305] width 305 height 47
select select "lower_secondary"
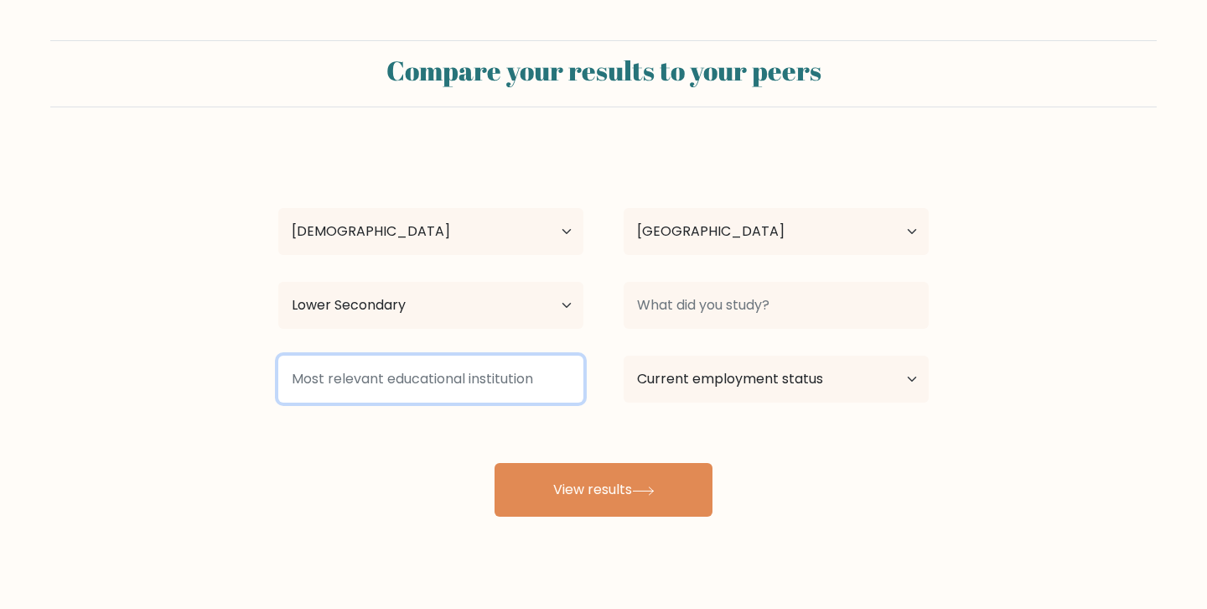
click at [392, 369] on input at bounding box center [430, 379] width 305 height 47
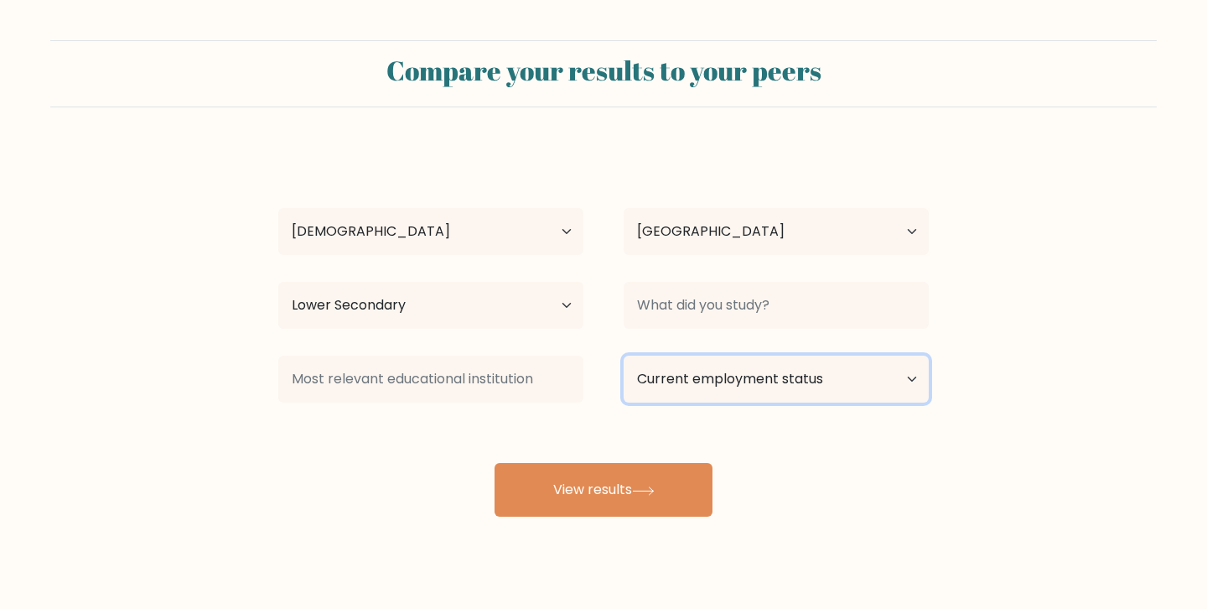
select select "student"
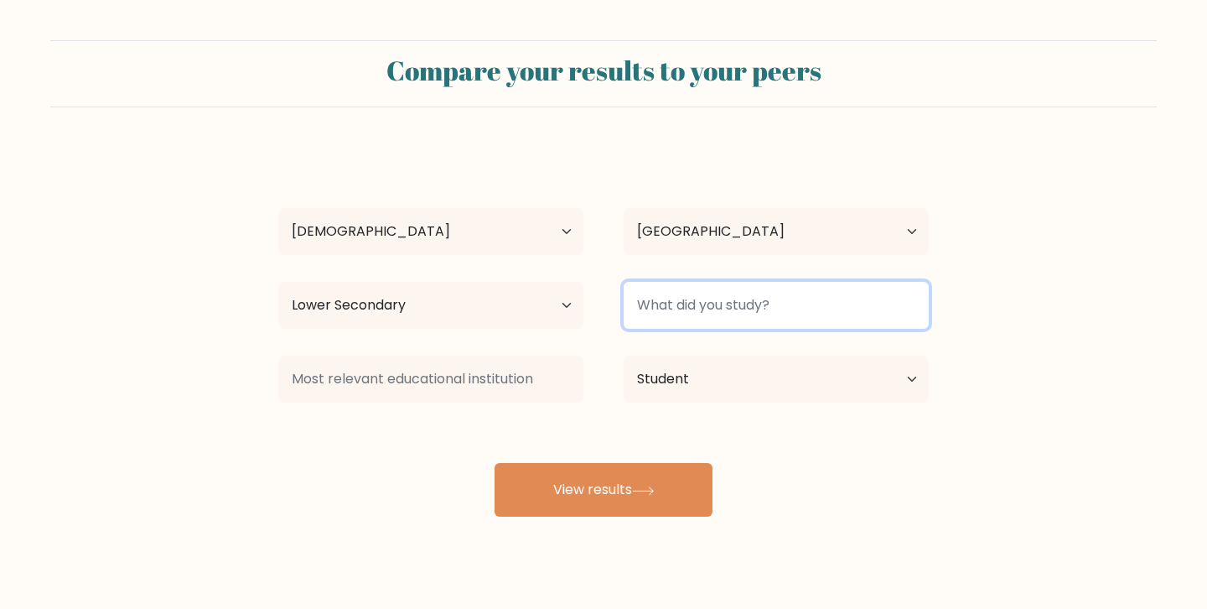
click at [740, 312] on input at bounding box center [776, 305] width 305 height 47
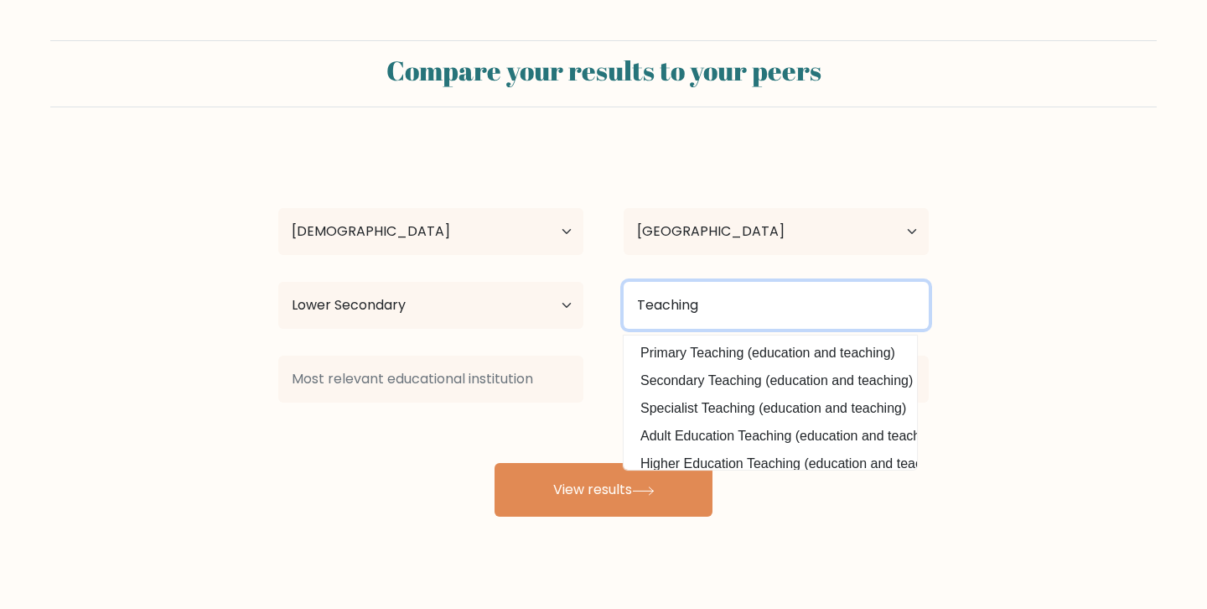
type input "Teaching"
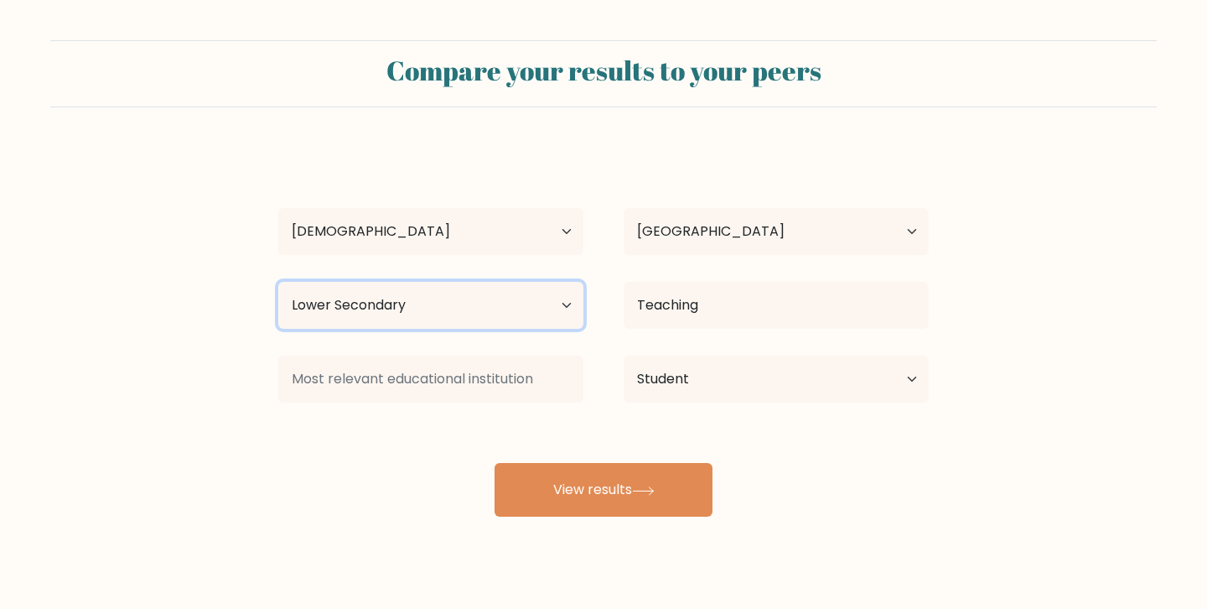
select select "upper_secondary"
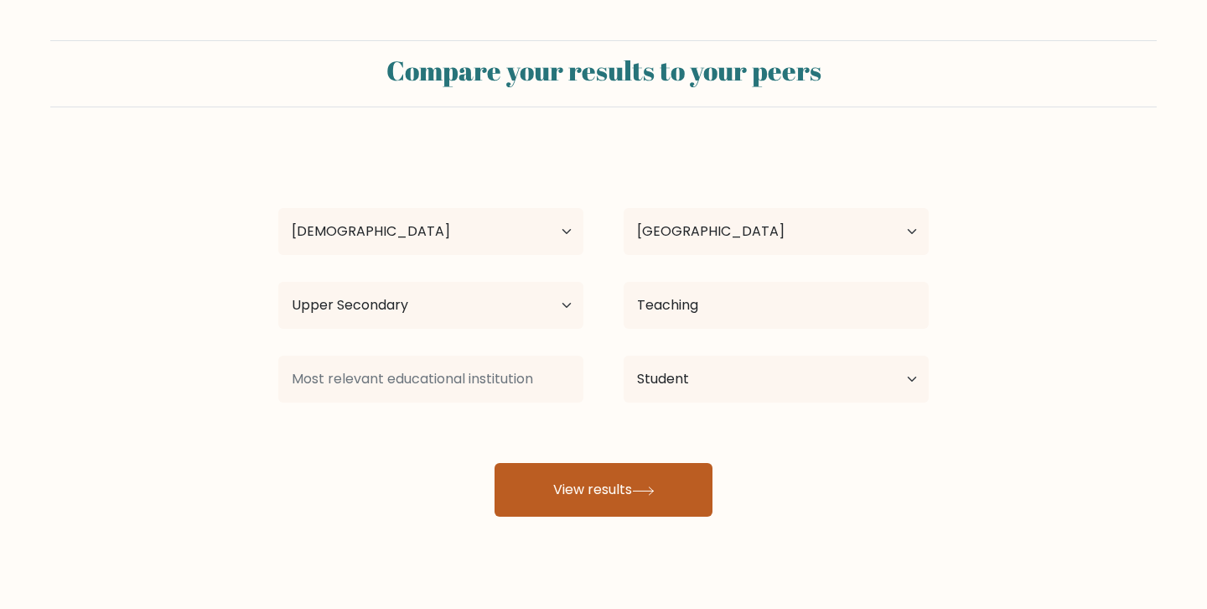
click at [627, 512] on button "View results" at bounding box center [604, 490] width 218 height 54
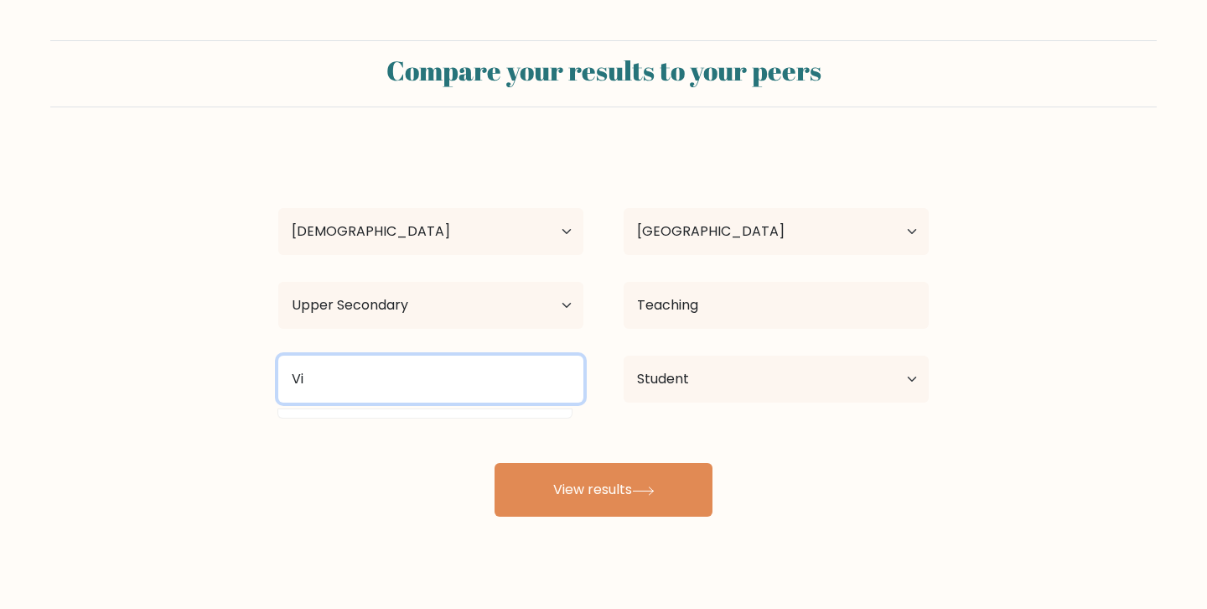
type input "V"
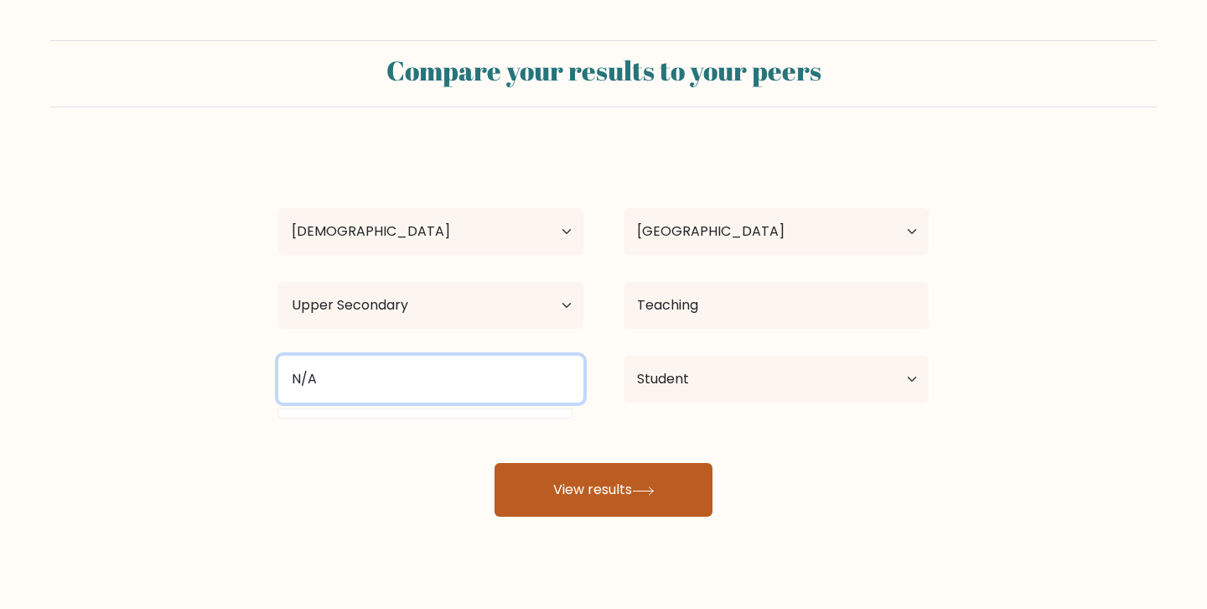
type input "N/A"
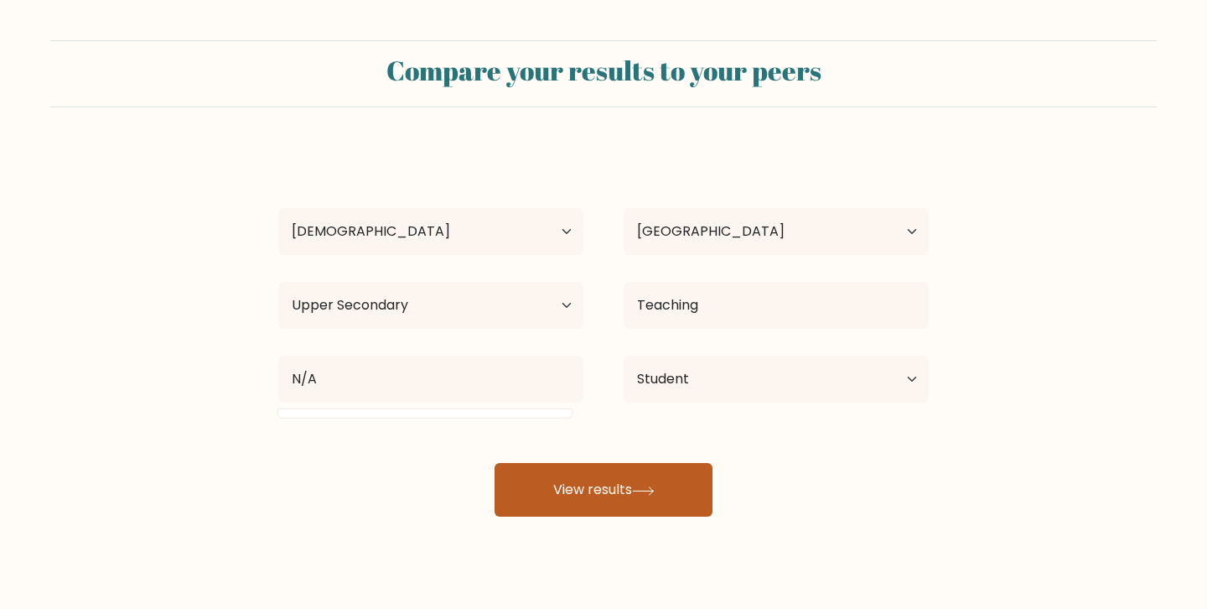
click at [599, 485] on button "View results" at bounding box center [604, 490] width 218 height 54
